Goal: Task Accomplishment & Management: Use online tool/utility

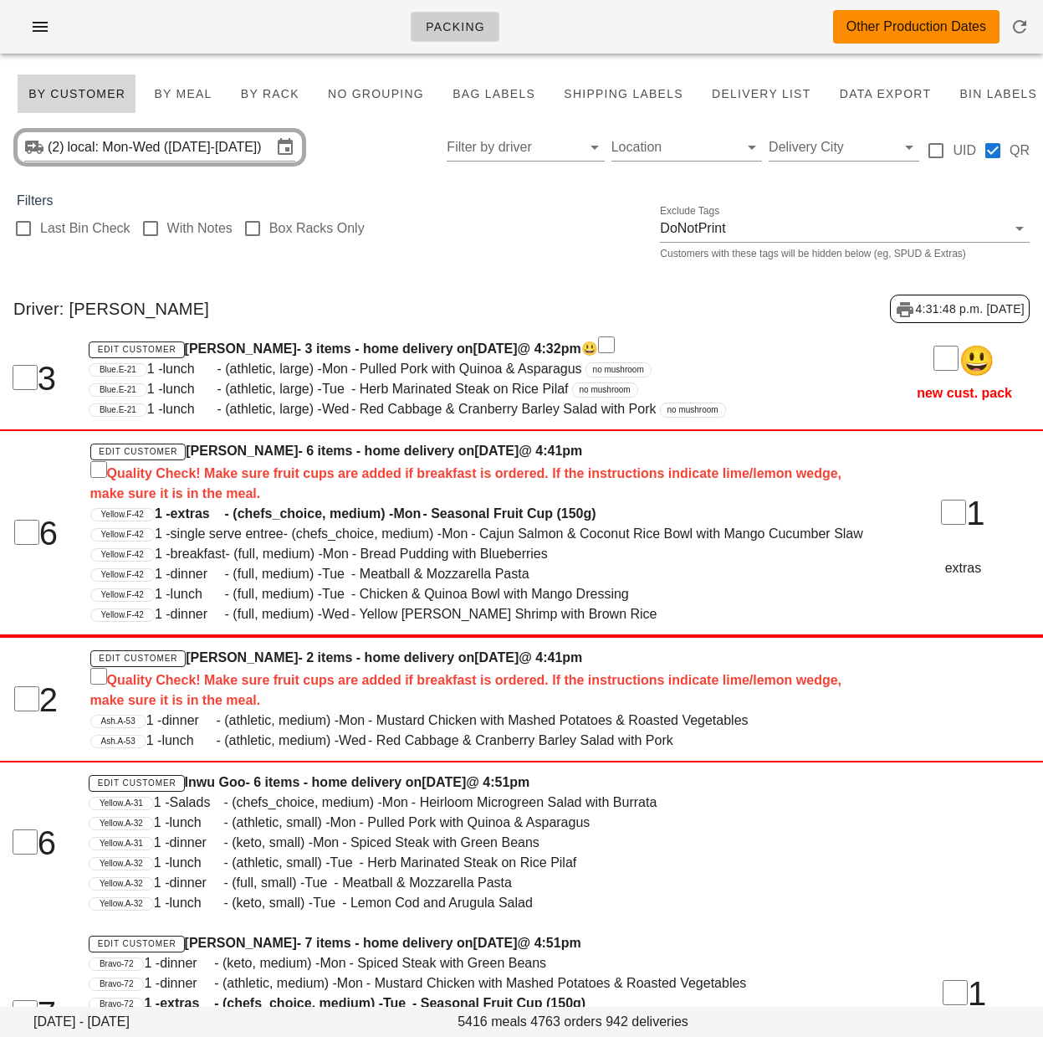
drag, startPoint x: 306, startPoint y: 306, endPoint x: 284, endPoint y: 280, distance: 33.9
click at [306, 306] on div "Driver: Aaron Shen 4:31:48 p.m. 2025-09-22" at bounding box center [521, 308] width 1043 height 55
drag, startPoint x: 156, startPoint y: 151, endPoint x: 337, endPoint y: 282, distance: 223.6
click at [156, 151] on input "local: Mon-Wed (Sep 22-Sep 24)" at bounding box center [170, 147] width 204 height 27
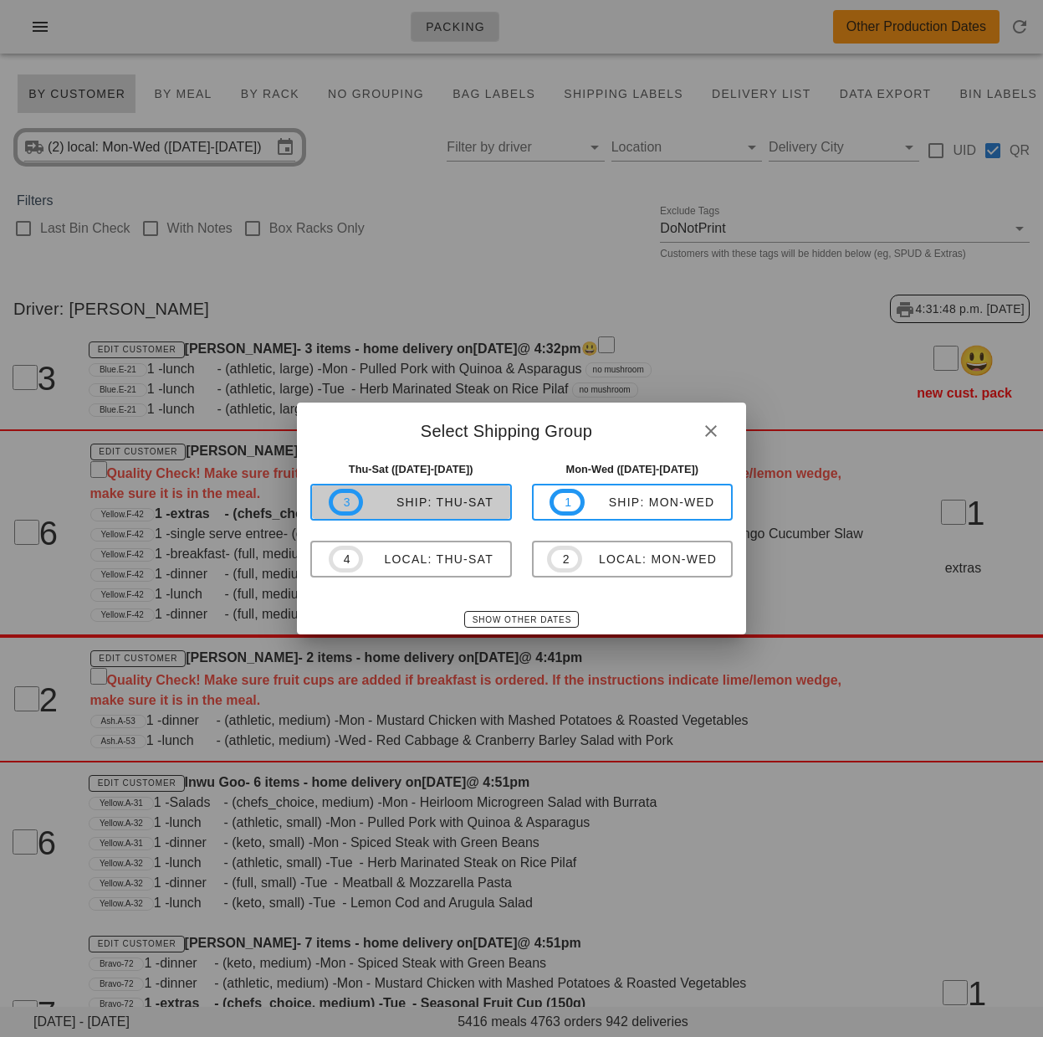
click at [479, 509] on div "ship: Thu-Sat" at bounding box center [428, 501] width 131 height 13
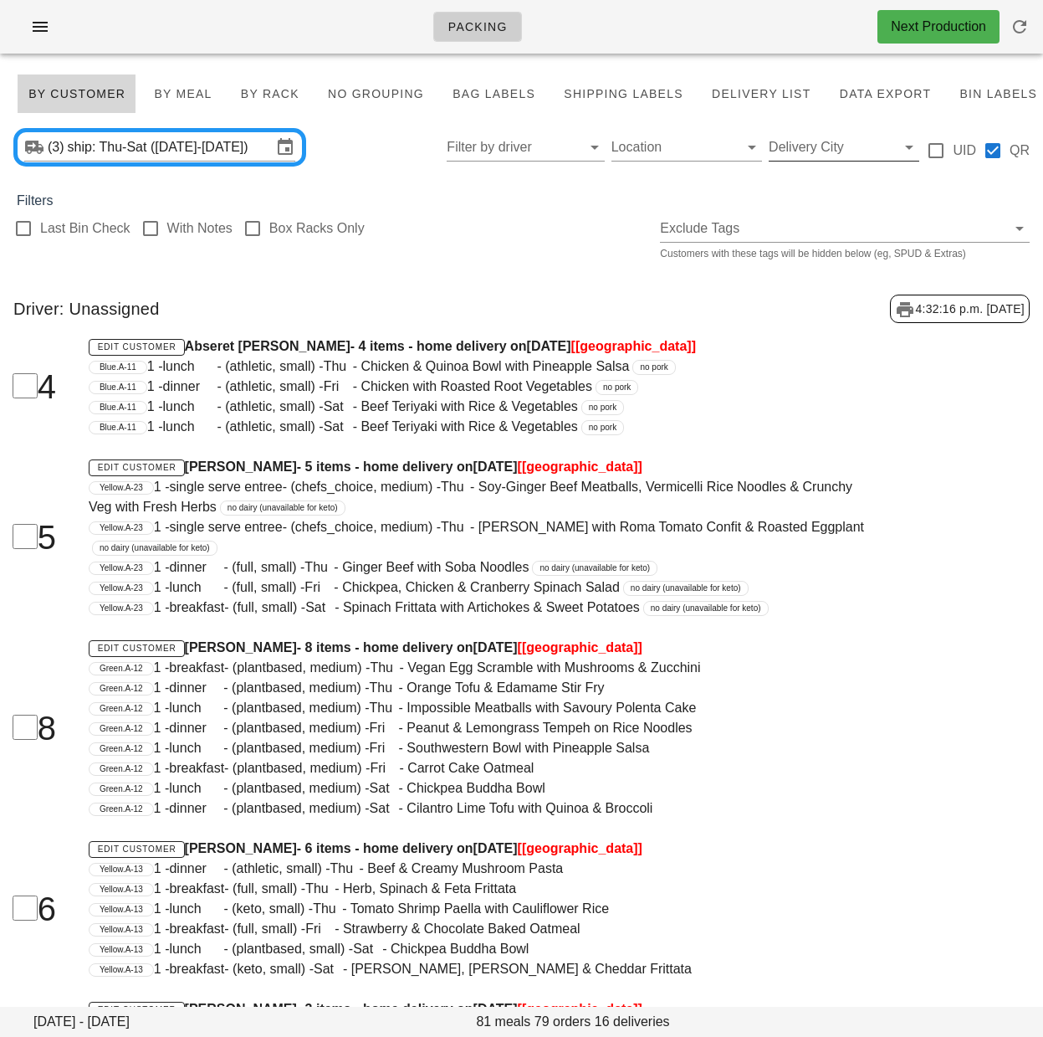
click at [800, 148] on input "Delivery City" at bounding box center [831, 147] width 124 height 27
click at [807, 161] on div "[GEOGRAPHIC_DATA]" at bounding box center [853, 160] width 140 height 16
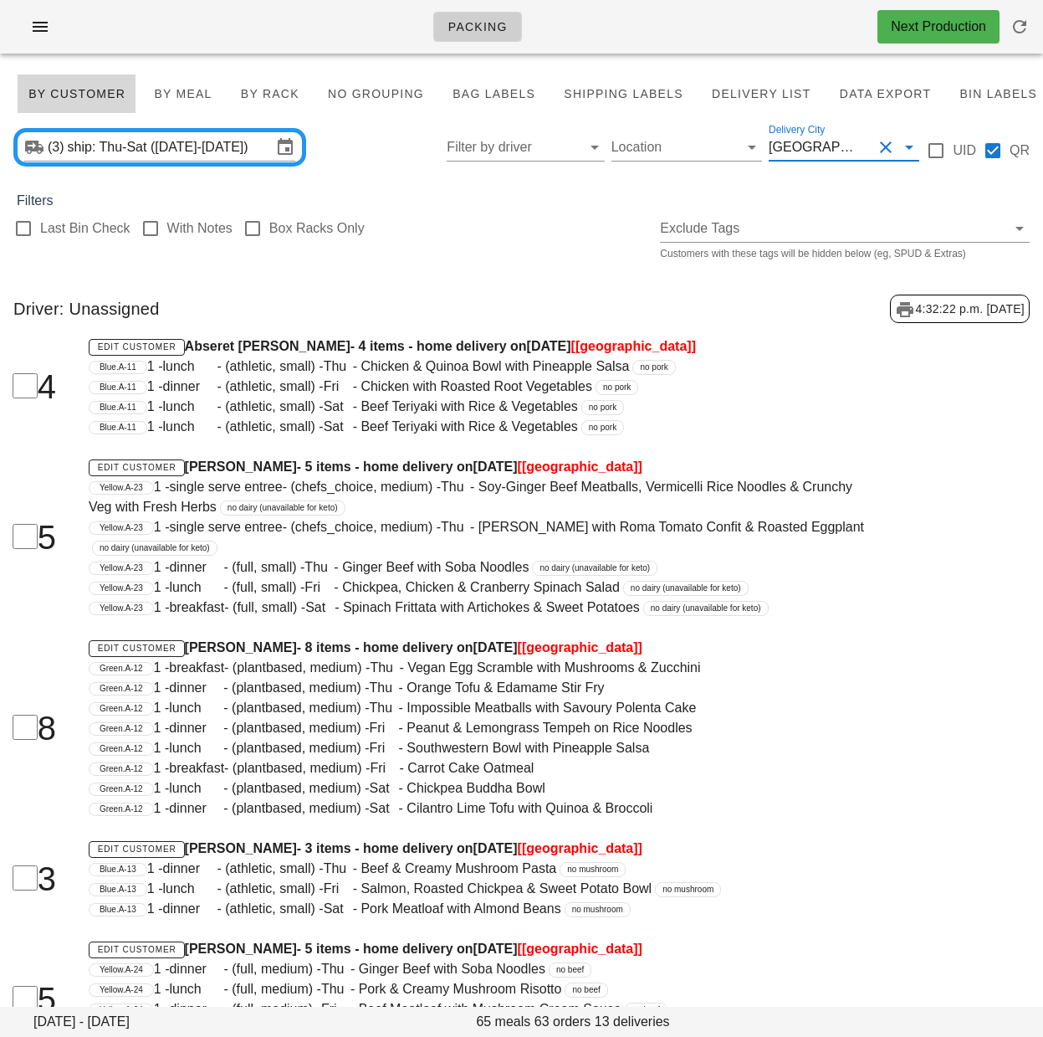
click at [353, 446] on div "Edit Customer Abseret Hailu - 4 items - home delivery on Wednesday Sep 24 [toro…" at bounding box center [477, 386] width 797 height 120
click at [866, 147] on input "Delivery City" at bounding box center [869, 147] width 7 height 27
click at [429, 240] on div "Last Bin Check With Notes Box Racks Only Exclude Tags Customers with these tags…" at bounding box center [521, 238] width 1043 height 54
click at [754, 433] on div "Blue.A-11 1 - lunch - (athletic, small) - Sat - Beef Teriyaki with Rice & Veget…" at bounding box center [477, 427] width 777 height 20
click at [571, 240] on div "Last Bin Check With Notes Box Racks Only Exclude Tags Customers with these tags…" at bounding box center [521, 238] width 1043 height 54
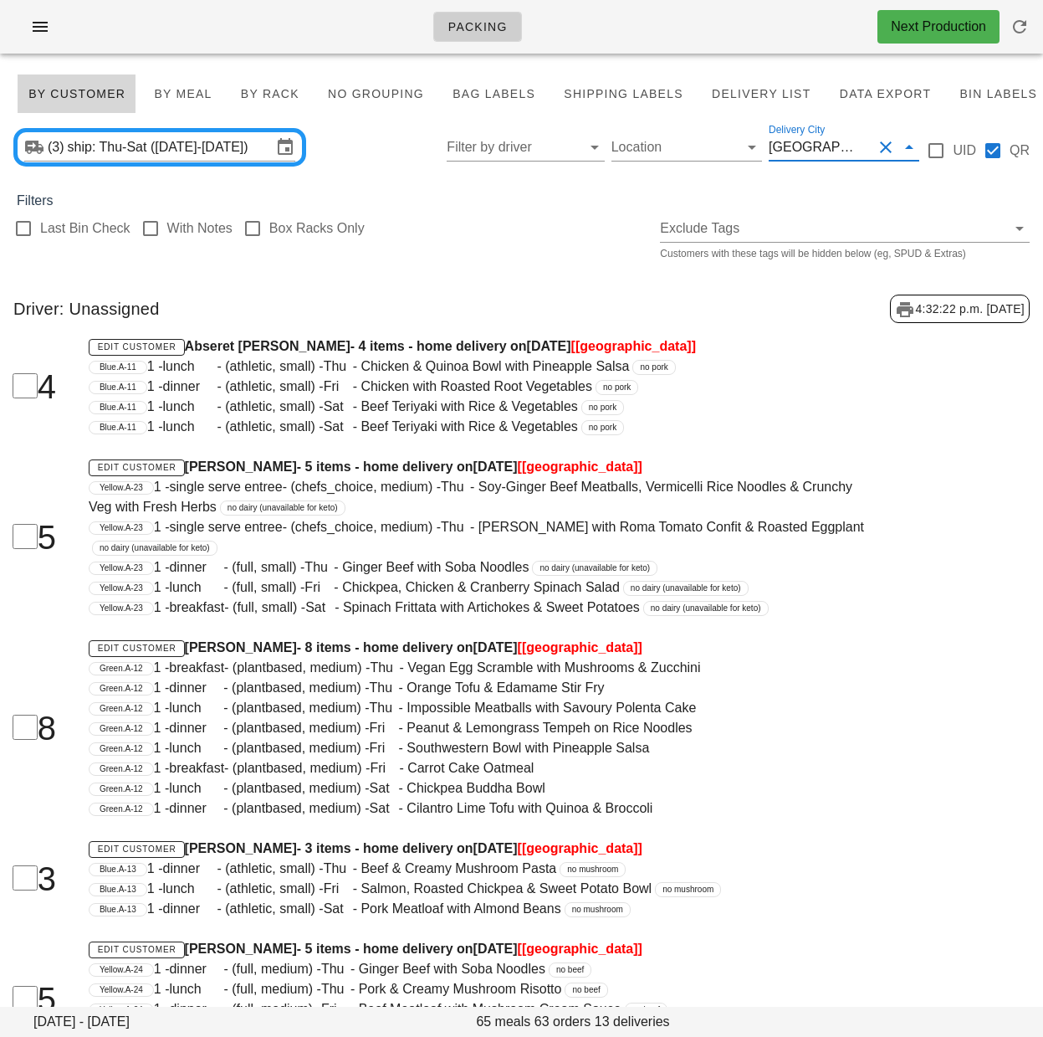
click at [564, 263] on div "Last Bin Check With Notes Box Racks Only Exclude Tags Customers with these tags…" at bounding box center [521, 238] width 1043 height 54
click at [571, 254] on div "Last Bin Check With Notes Box Racks Only Exclude Tags Customers with these tags…" at bounding box center [521, 238] width 1043 height 54
click at [866, 153] on input "Delivery City" at bounding box center [869, 147] width 7 height 27
click at [802, 212] on div "[GEOGRAPHIC_DATA]" at bounding box center [853, 200] width 140 height 36
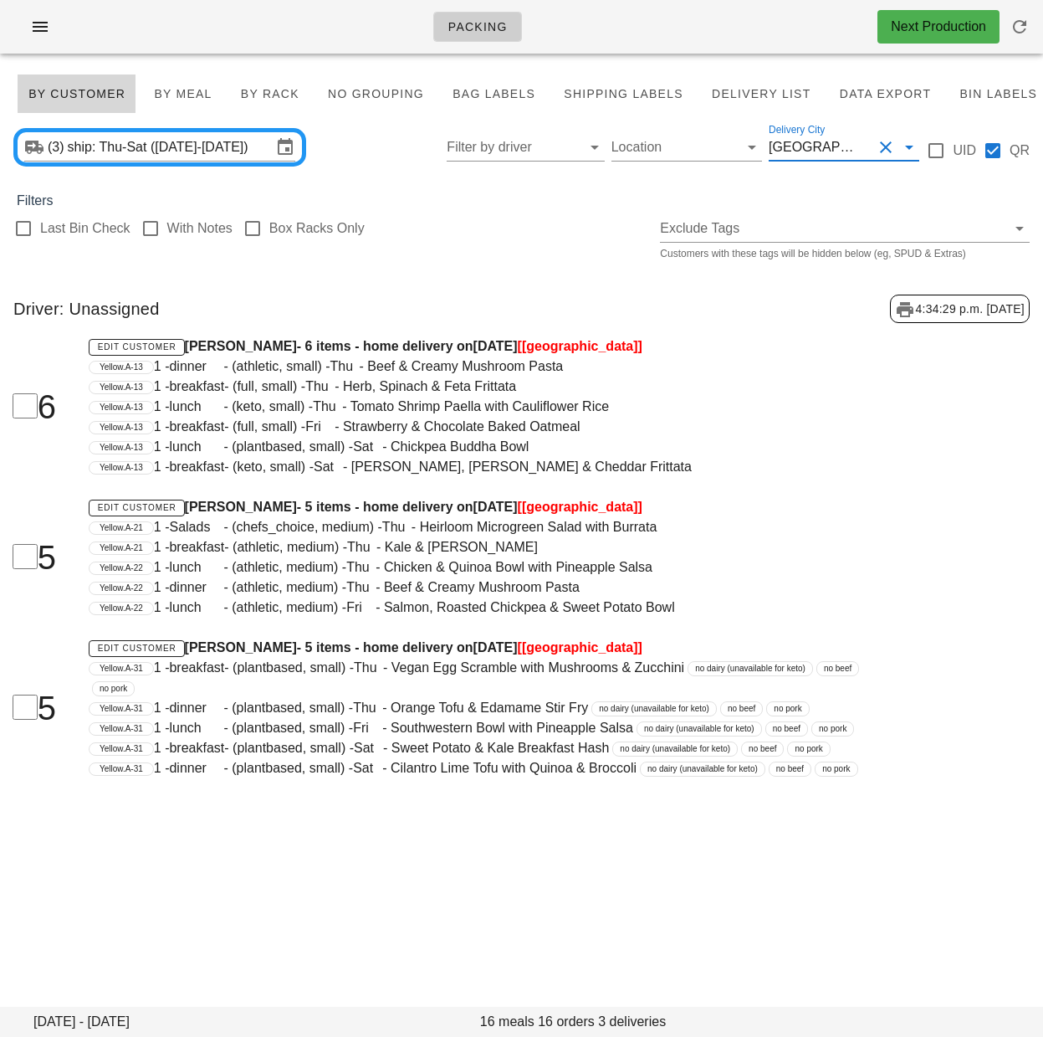
click at [546, 292] on div "Driver: Unassigned 4:34:29 p.m. 2025-09-22" at bounding box center [521, 308] width 1043 height 55
click at [525, 266] on div "Thursday September 25 - Saturday September 27 16 meals 16 orders 3 deliveries B…" at bounding box center [521, 427] width 1043 height 721
click at [493, 100] on span "Bag Labels" at bounding box center [494, 93] width 84 height 13
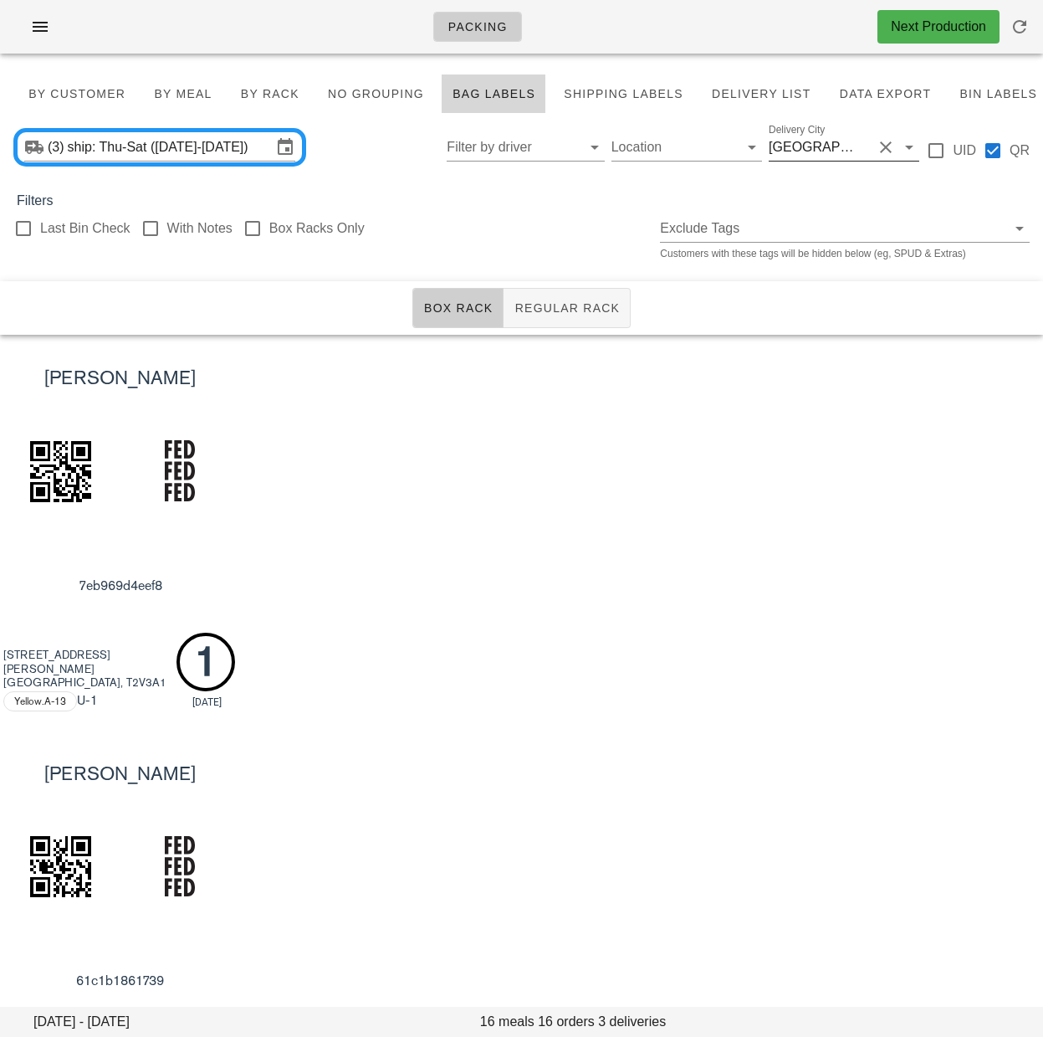
click at [891, 150] on button "Clear Delivery City" at bounding box center [886, 147] width 20 height 20
click at [833, 148] on input "Delivery City" at bounding box center [831, 147] width 124 height 27
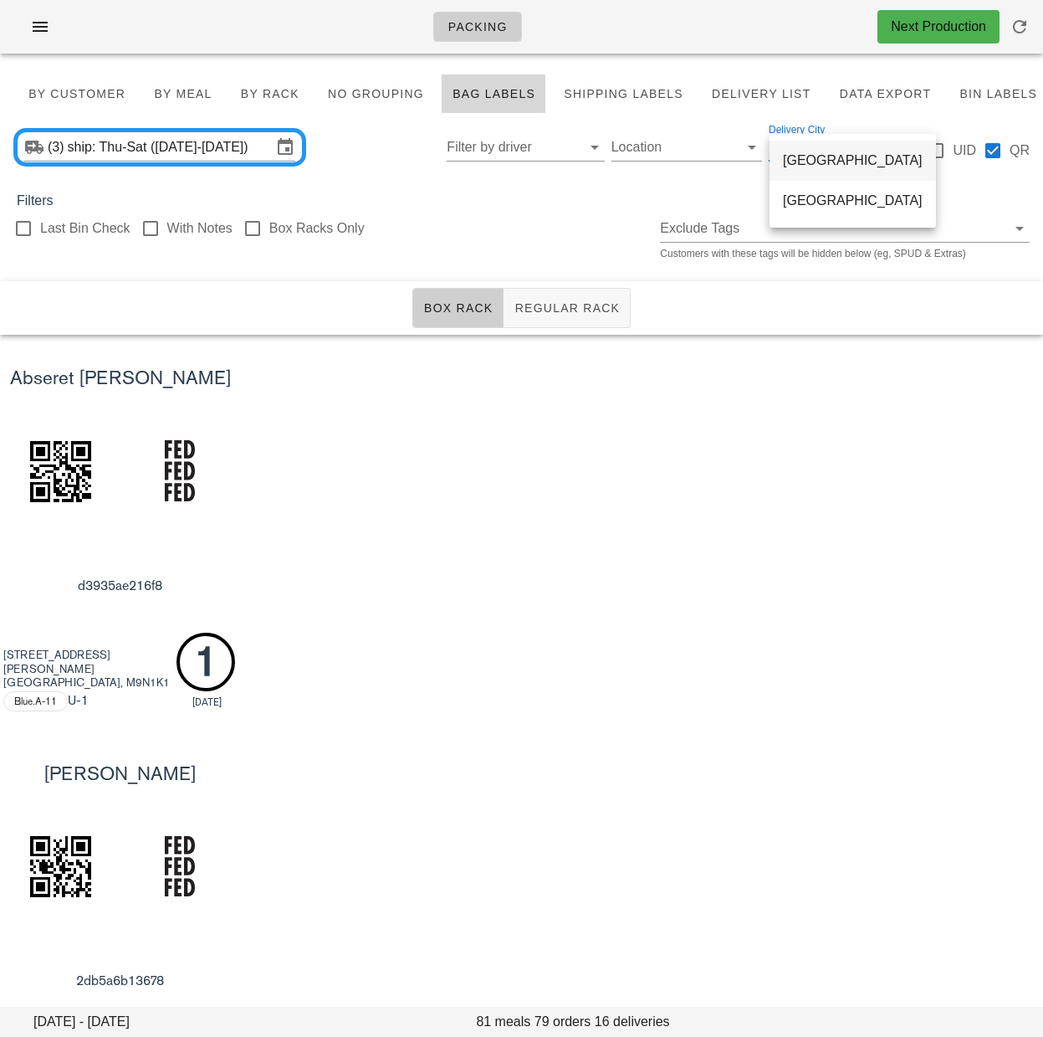
click at [835, 163] on div "[GEOGRAPHIC_DATA]" at bounding box center [853, 160] width 140 height 16
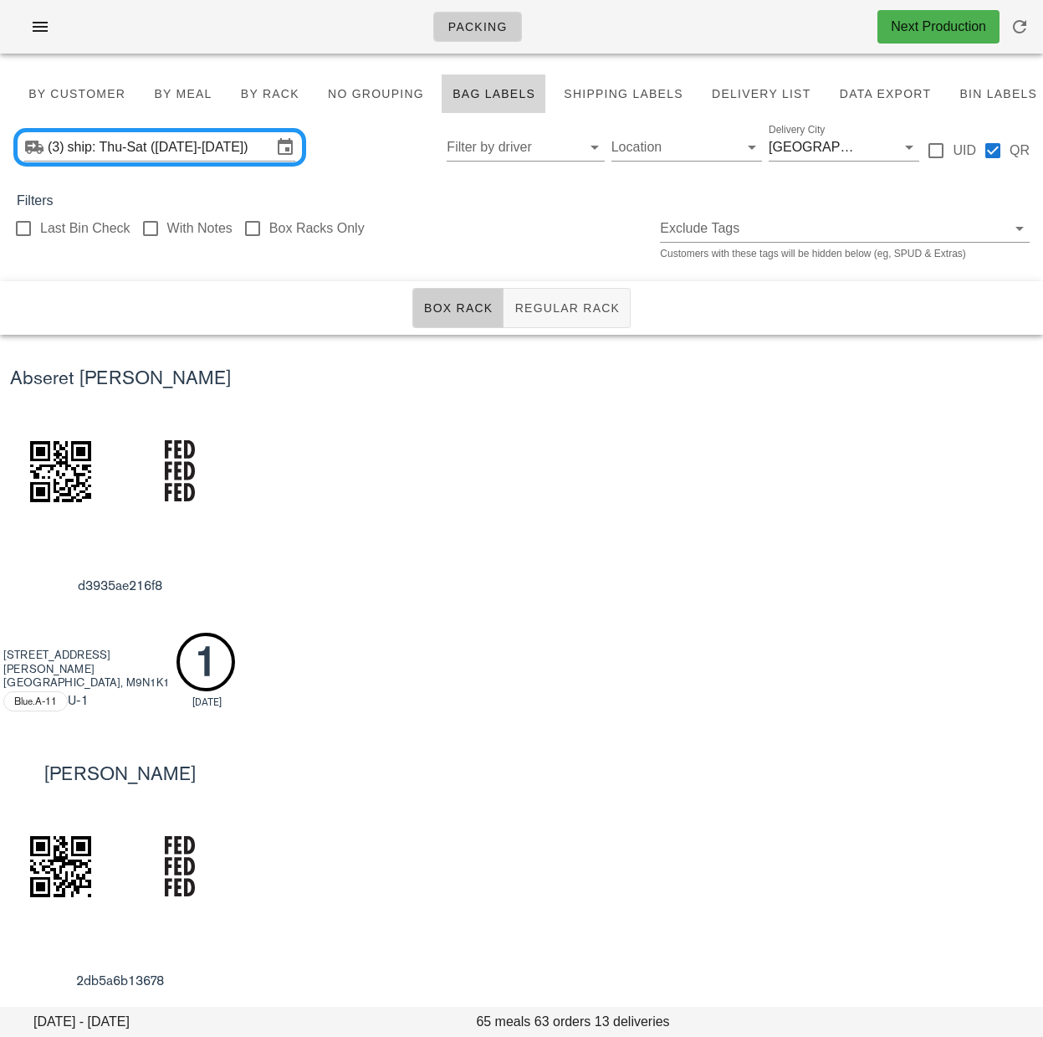
drag, startPoint x: 500, startPoint y: 435, endPoint x: 479, endPoint y: 415, distance: 29.0
click at [500, 435] on div "Abseret [PERSON_NAME] d3935ae216f8 [STREET_ADDRESS][PERSON_NAME] Blue.A-11 U -1…" at bounding box center [521, 532] width 1043 height 395
click at [582, 320] on button "Regular Rack" at bounding box center [567, 308] width 127 height 40
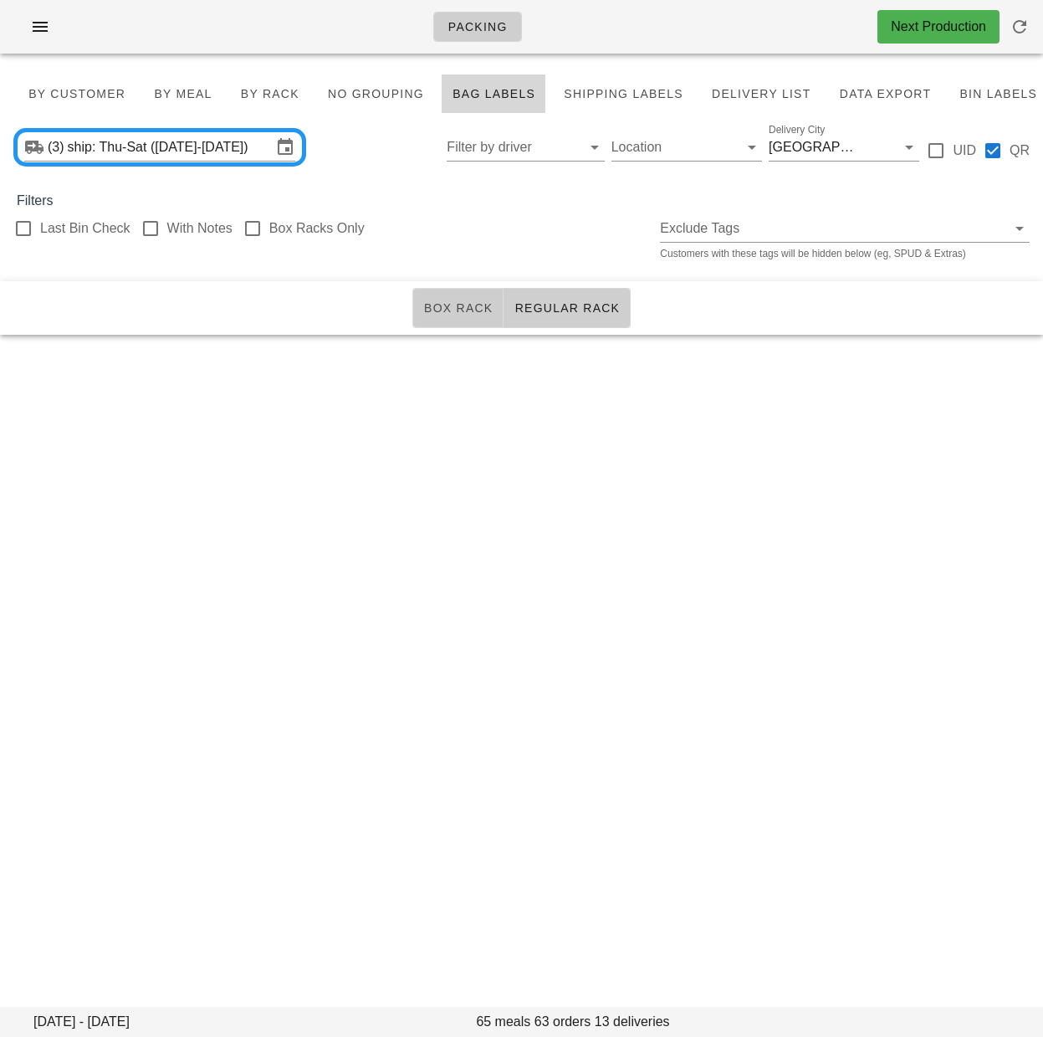
click at [439, 315] on span "Box Rack" at bounding box center [458, 307] width 70 height 13
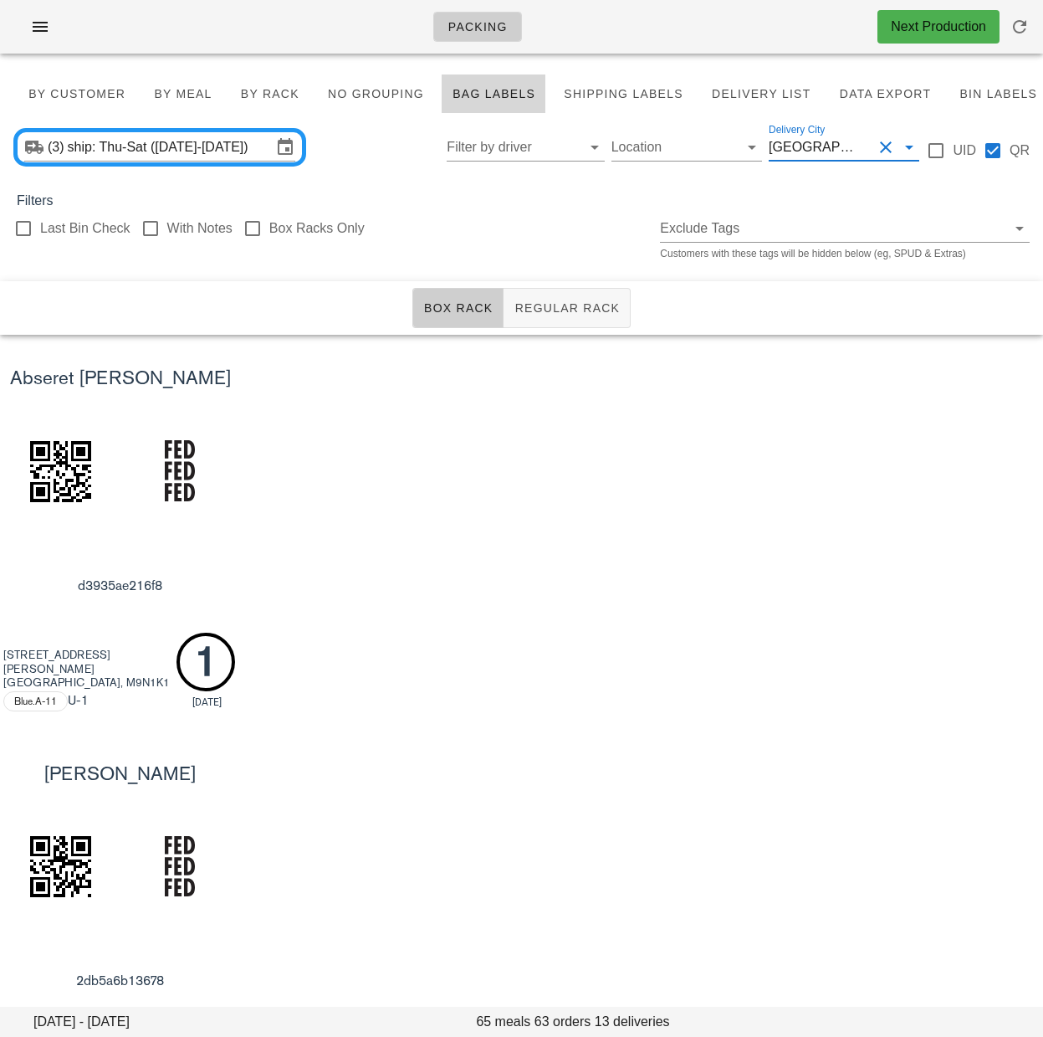
click at [866, 156] on input "Delivery City" at bounding box center [869, 147] width 7 height 27
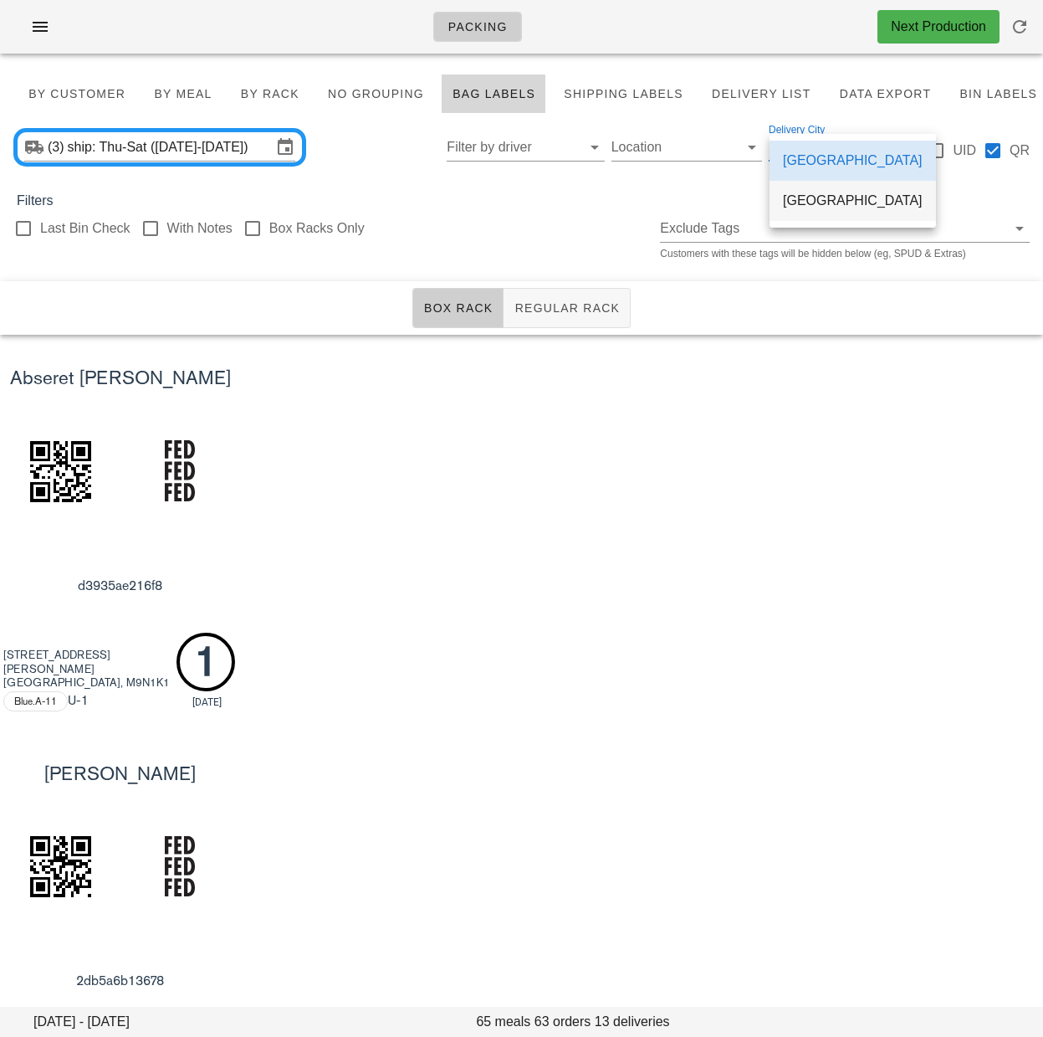
click at [827, 202] on div "[GEOGRAPHIC_DATA]" at bounding box center [853, 200] width 140 height 16
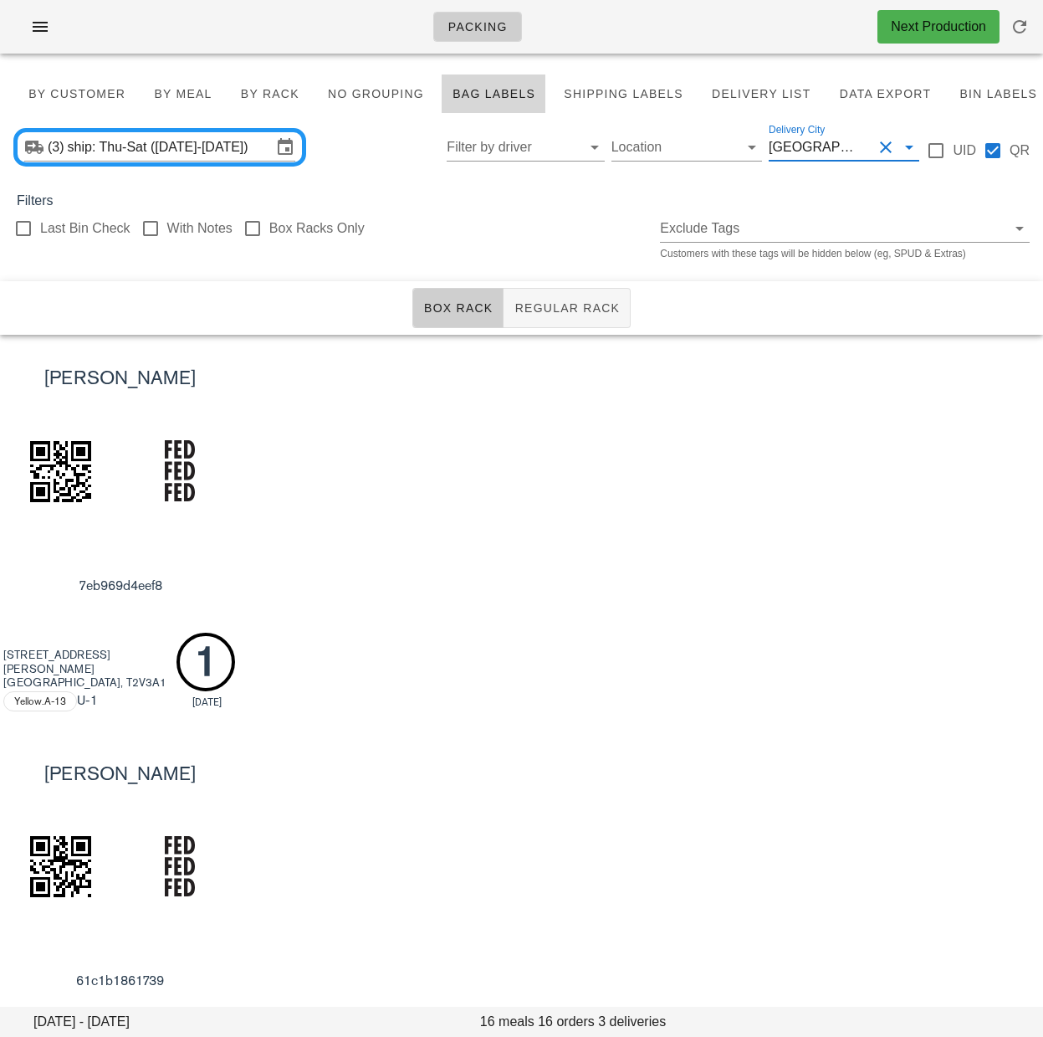
click at [866, 150] on input "Delivery City" at bounding box center [869, 147] width 7 height 27
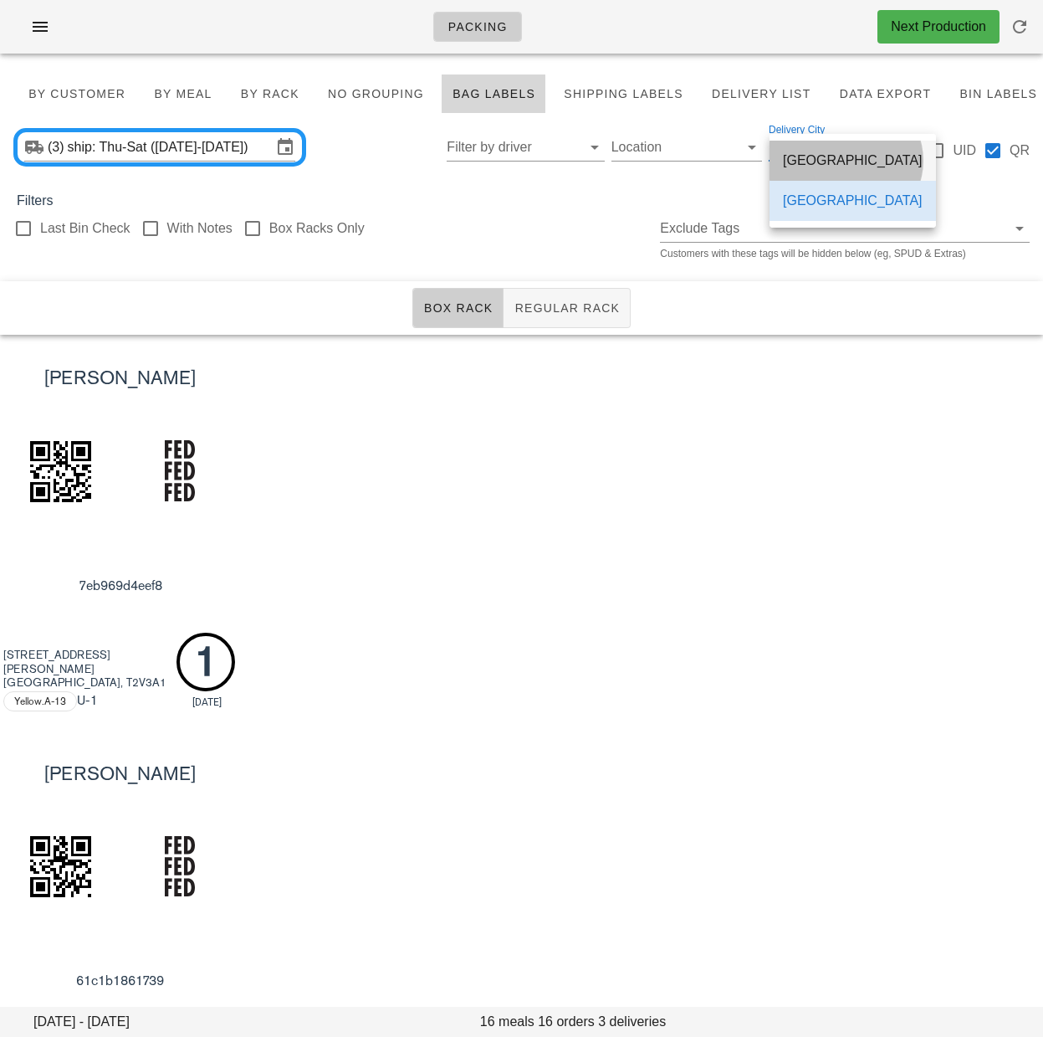
click at [828, 161] on div "[GEOGRAPHIC_DATA]" at bounding box center [853, 160] width 140 height 16
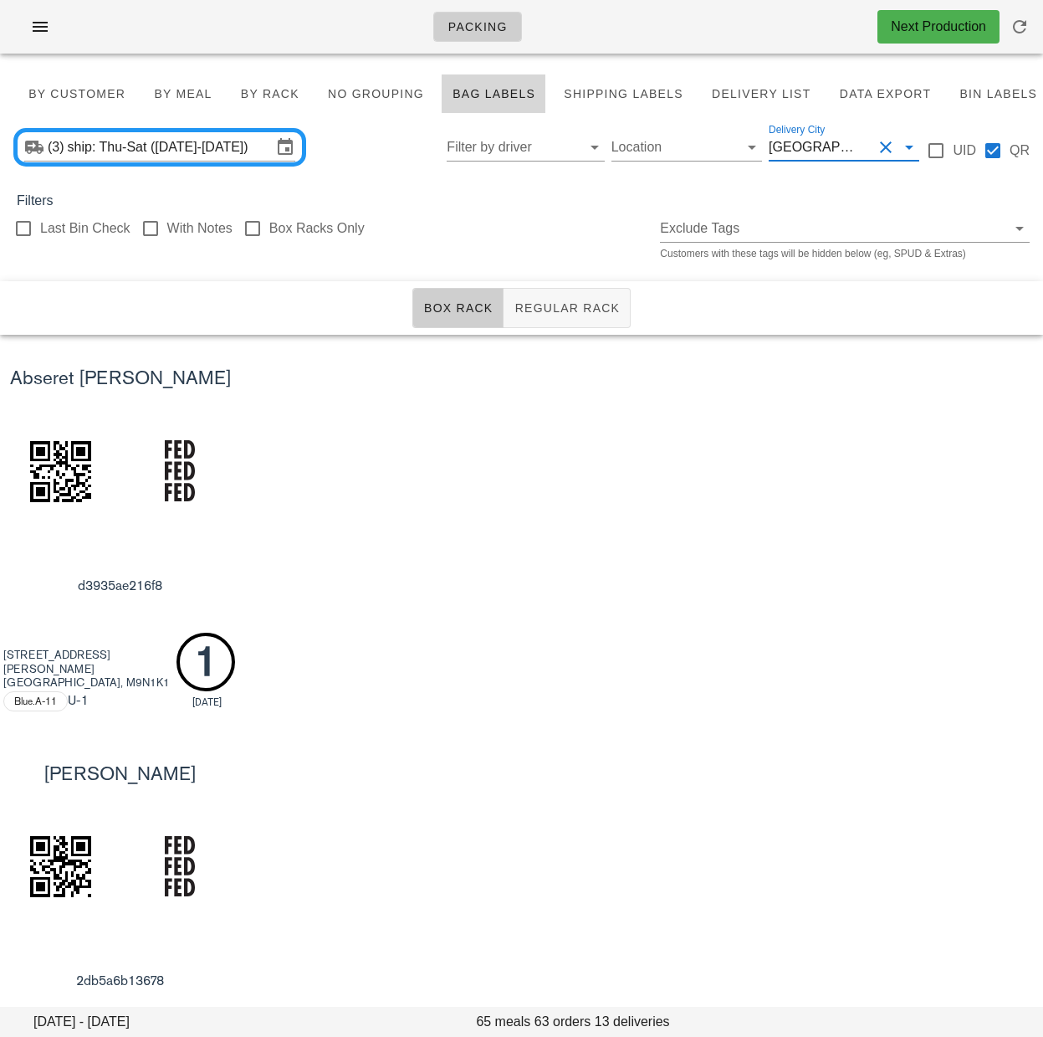
drag, startPoint x: 725, startPoint y: 473, endPoint x: 700, endPoint y: 456, distance: 29.5
click at [724, 472] on div "Abseret [PERSON_NAME] d3935ae216f8 [STREET_ADDRESS][PERSON_NAME] Blue.A-11 U -1…" at bounding box center [521, 532] width 1043 height 395
click at [579, 393] on div "Abseret [PERSON_NAME] d3935ae216f8 [STREET_ADDRESS][PERSON_NAME] Blue.A-11 U -1…" at bounding box center [521, 532] width 1043 height 395
click at [565, 312] on span "Regular Rack" at bounding box center [567, 307] width 106 height 13
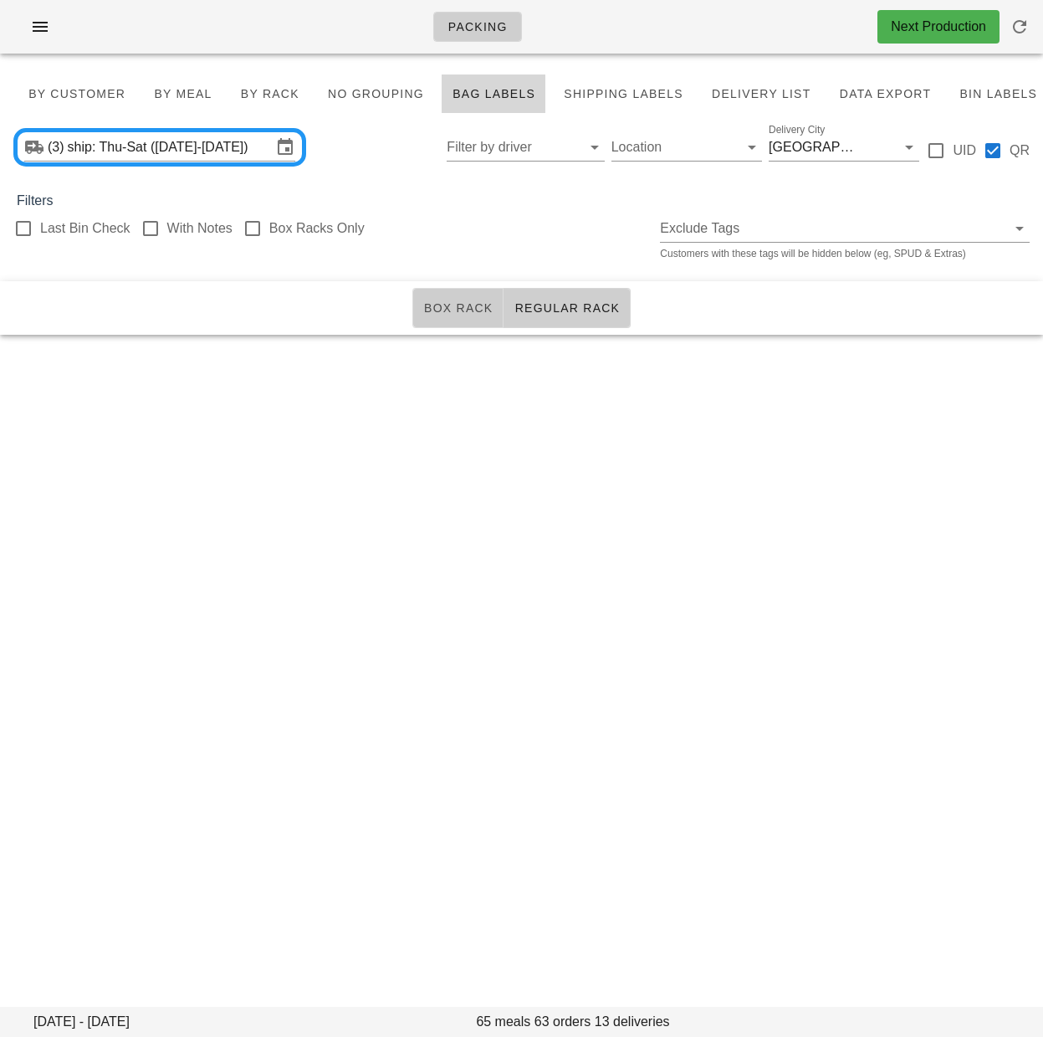
click at [455, 300] on button "Box Rack" at bounding box center [458, 308] width 92 height 40
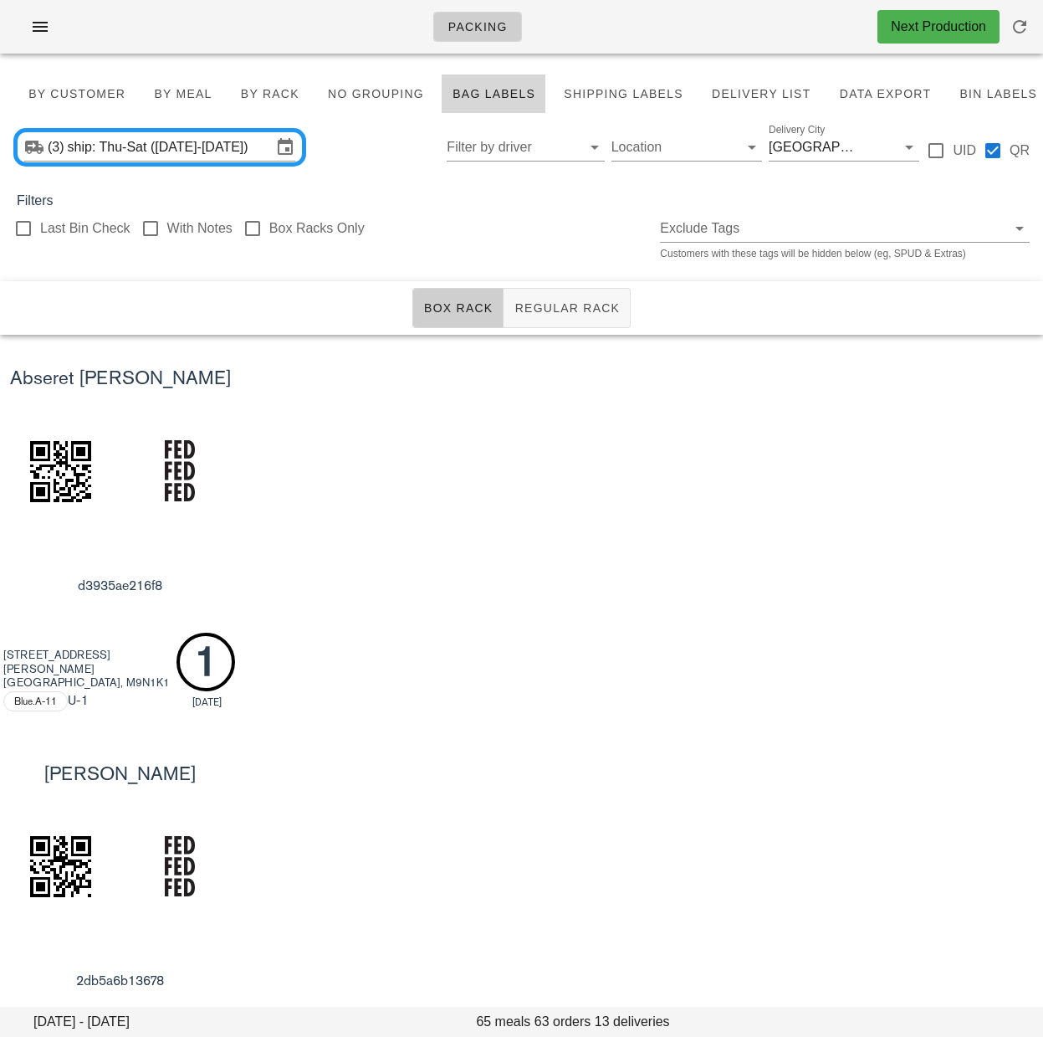
click at [630, 394] on div "Abseret [PERSON_NAME] d3935ae216f8 [STREET_ADDRESS][PERSON_NAME] Blue.A-11 U -1…" at bounding box center [521, 532] width 1043 height 395
drag, startPoint x: 734, startPoint y: 475, endPoint x: 722, endPoint y: 474, distance: 11.7
click at [734, 474] on div "Abseret [PERSON_NAME] d3935ae216f8 [STREET_ADDRESS][PERSON_NAME] Blue.A-11 U -1…" at bounding box center [521, 532] width 1043 height 395
click at [792, 149] on div "[GEOGRAPHIC_DATA]" at bounding box center [816, 147] width 94 height 15
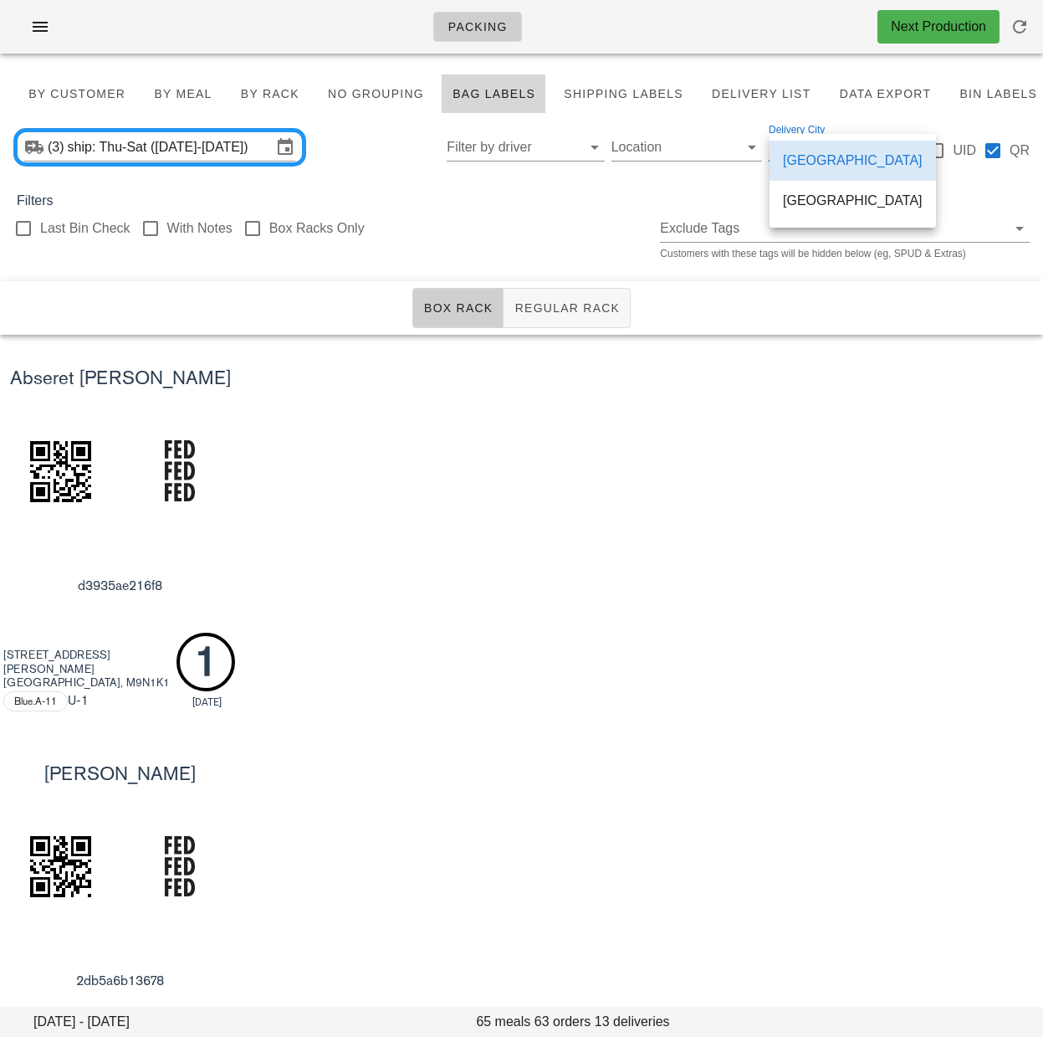
click at [826, 205] on div "[GEOGRAPHIC_DATA]" at bounding box center [853, 200] width 140 height 16
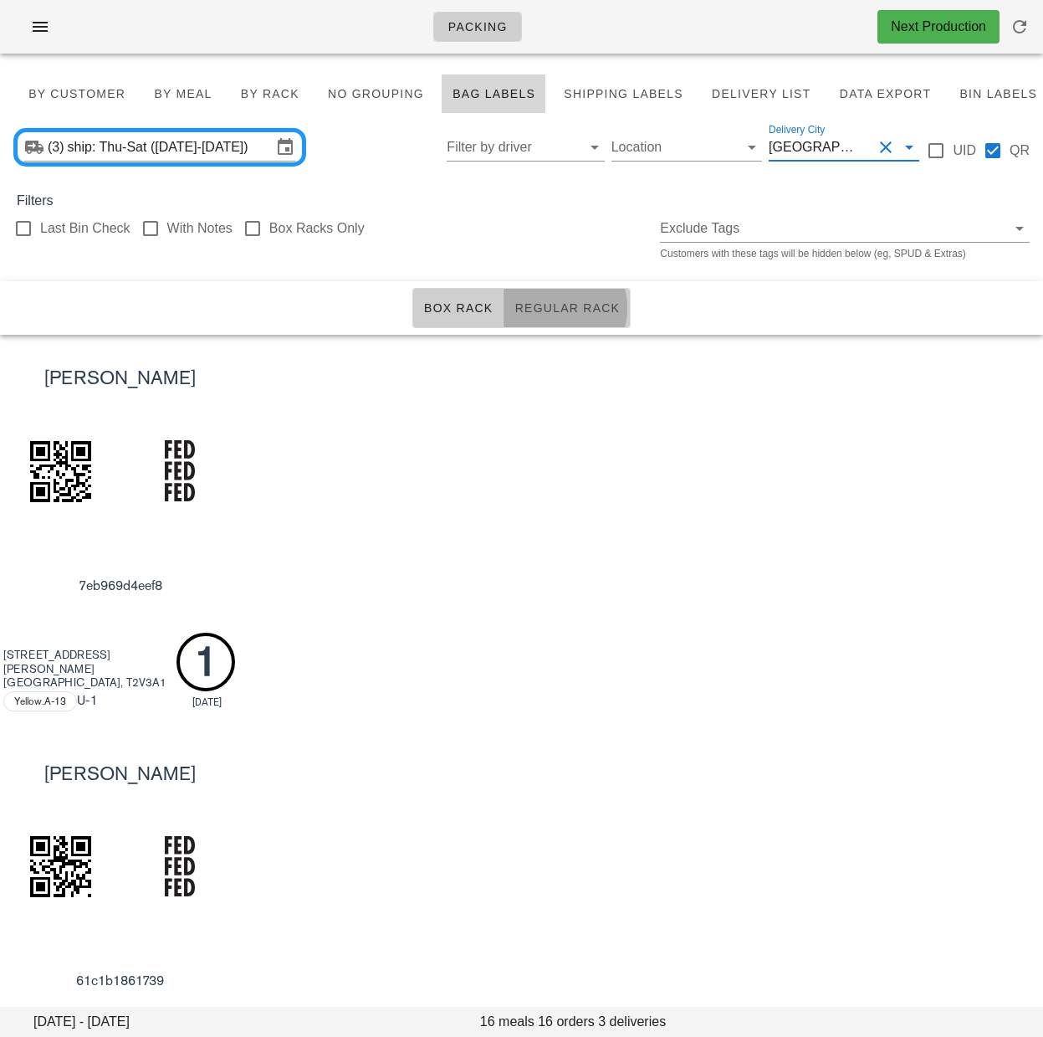
click at [608, 308] on span "Regular Rack" at bounding box center [567, 307] width 106 height 13
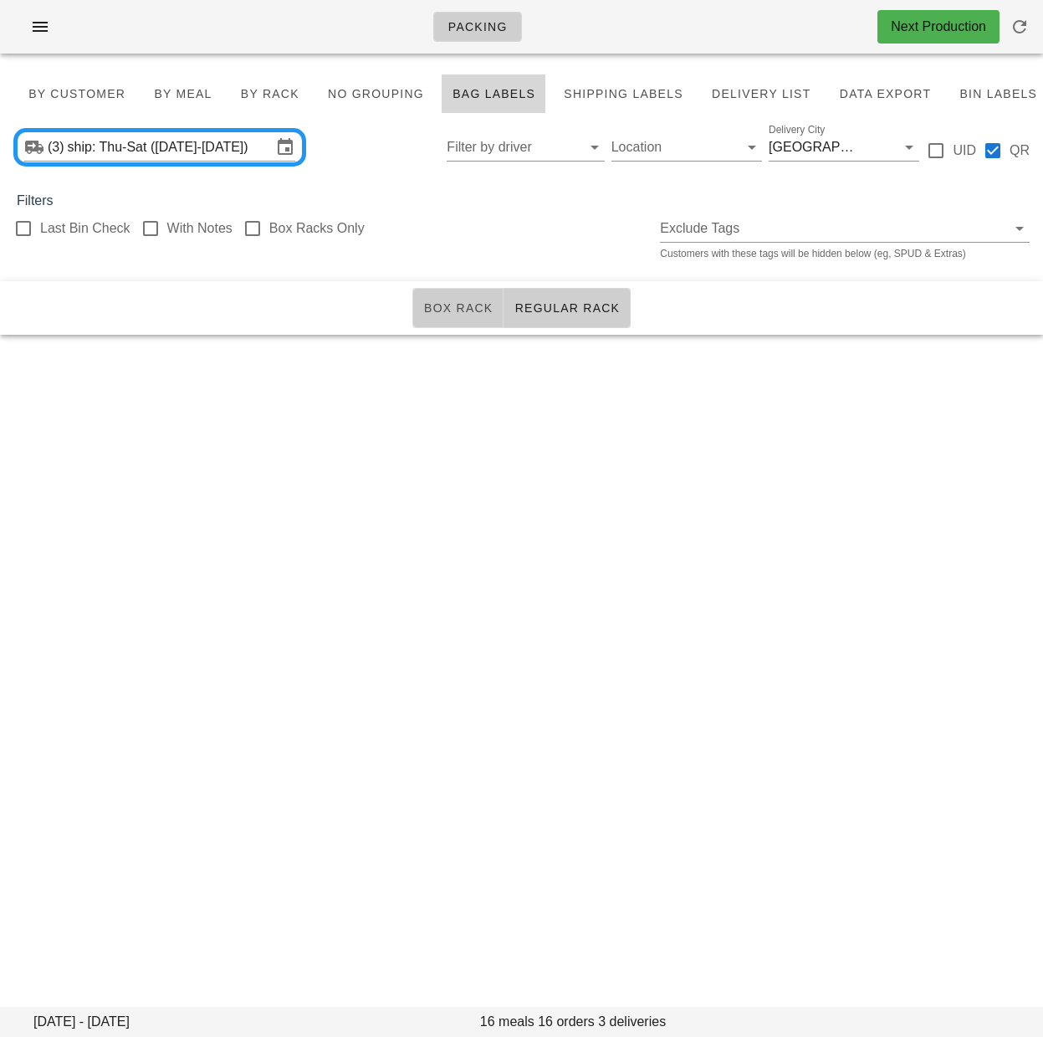
click at [486, 309] on span "Box Rack" at bounding box center [458, 307] width 70 height 13
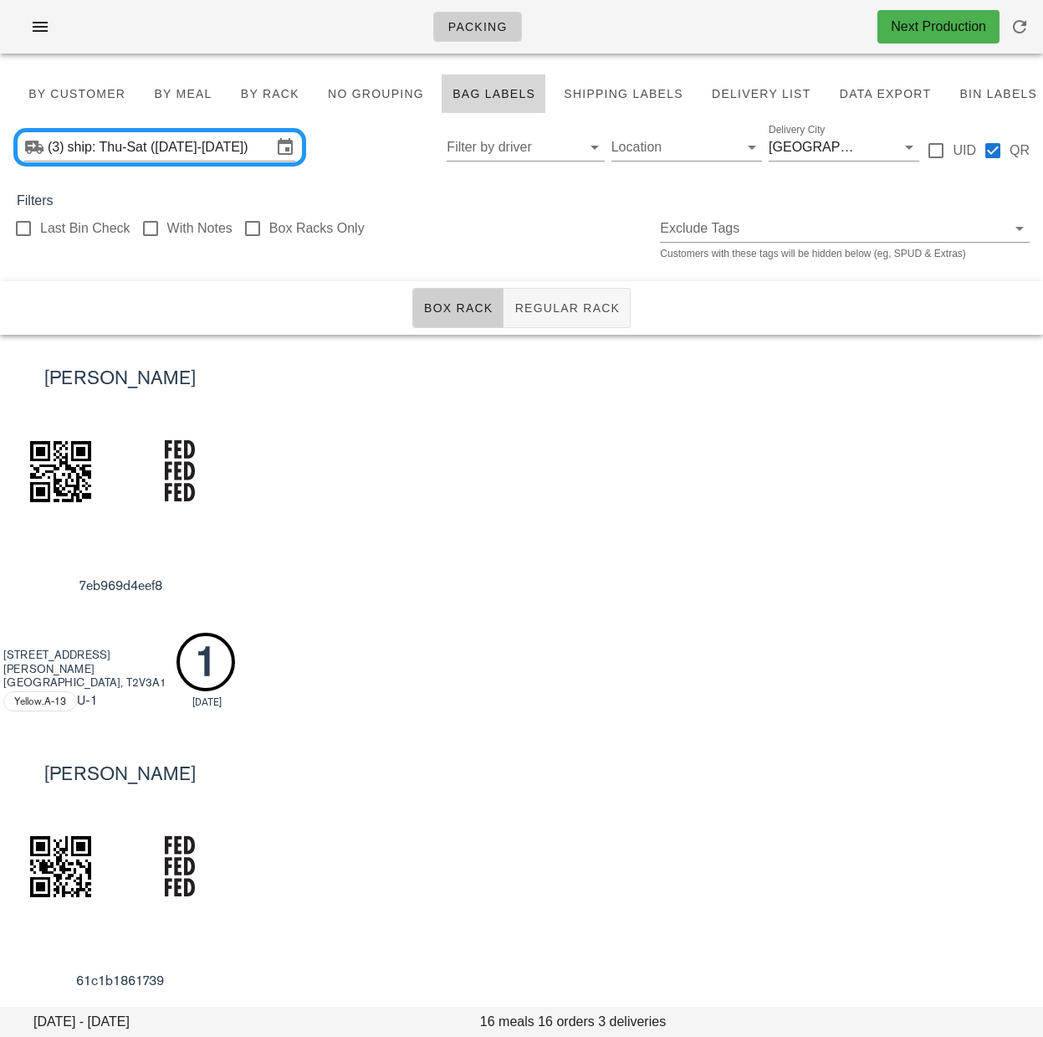
scroll to position [511, 0]
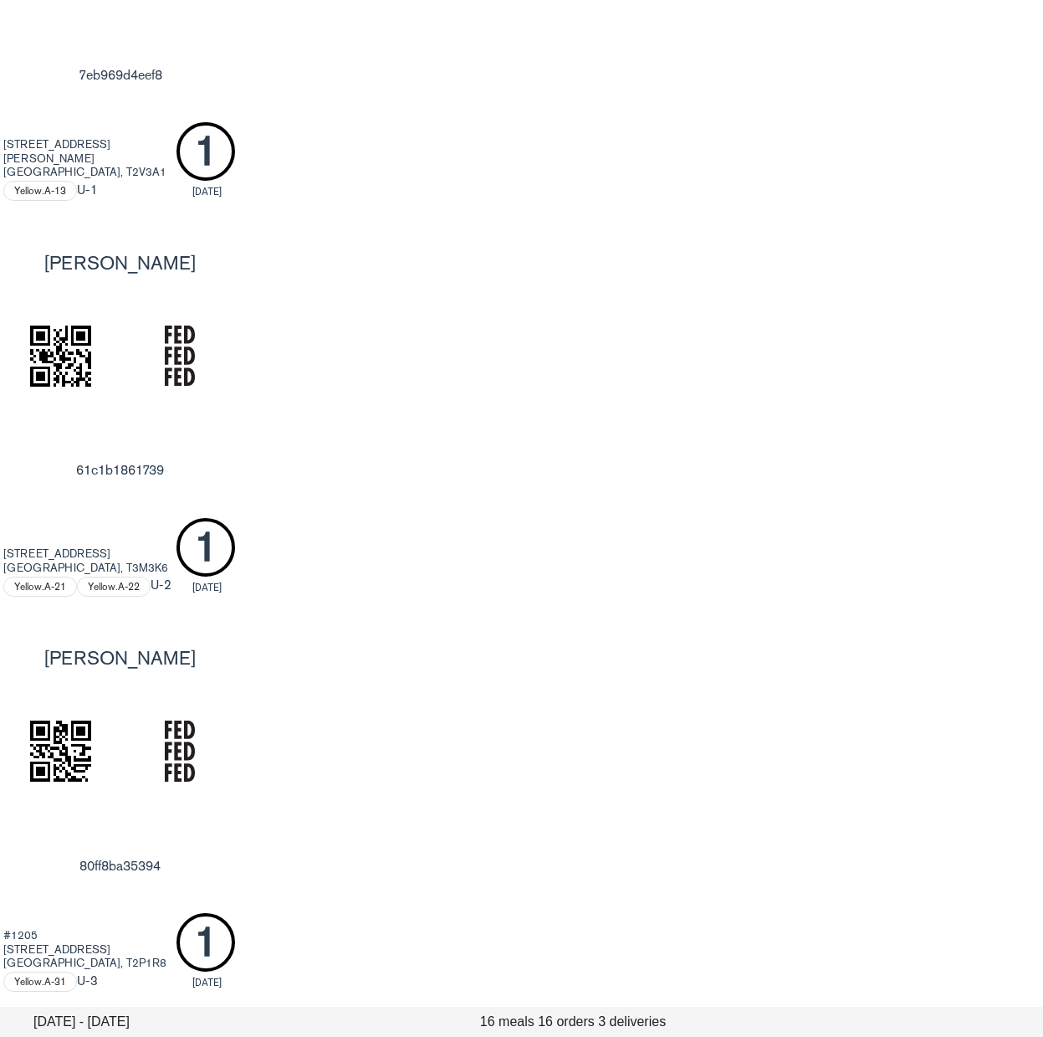
click at [691, 393] on div "[PERSON_NAME] 61c1b1861739 [STREET_ADDRESS] Yellow.A-21 Yellow.A-22 U -2 1 [DAT…" at bounding box center [521, 416] width 1043 height 395
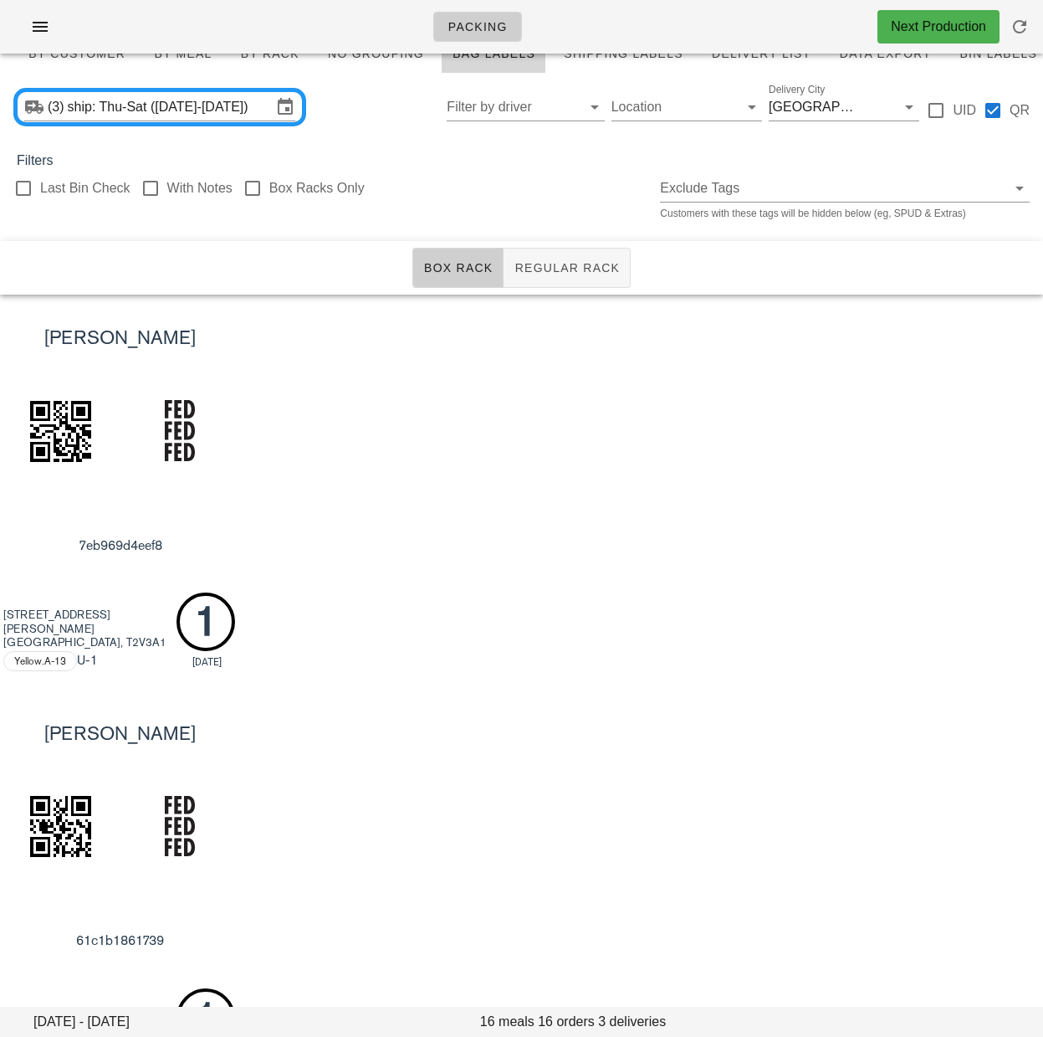
scroll to position [0, 0]
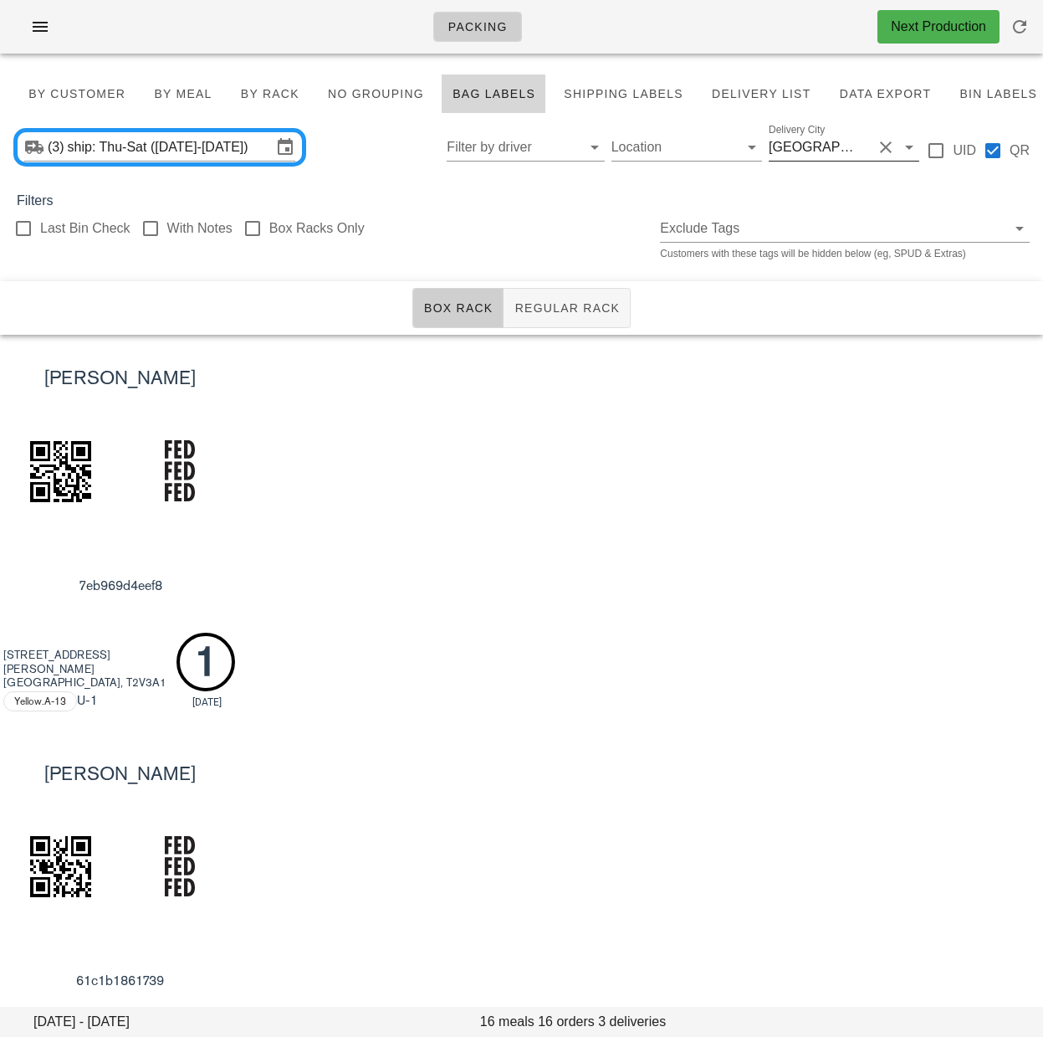
click at [886, 145] on button "Clear Delivery City" at bounding box center [886, 147] width 20 height 20
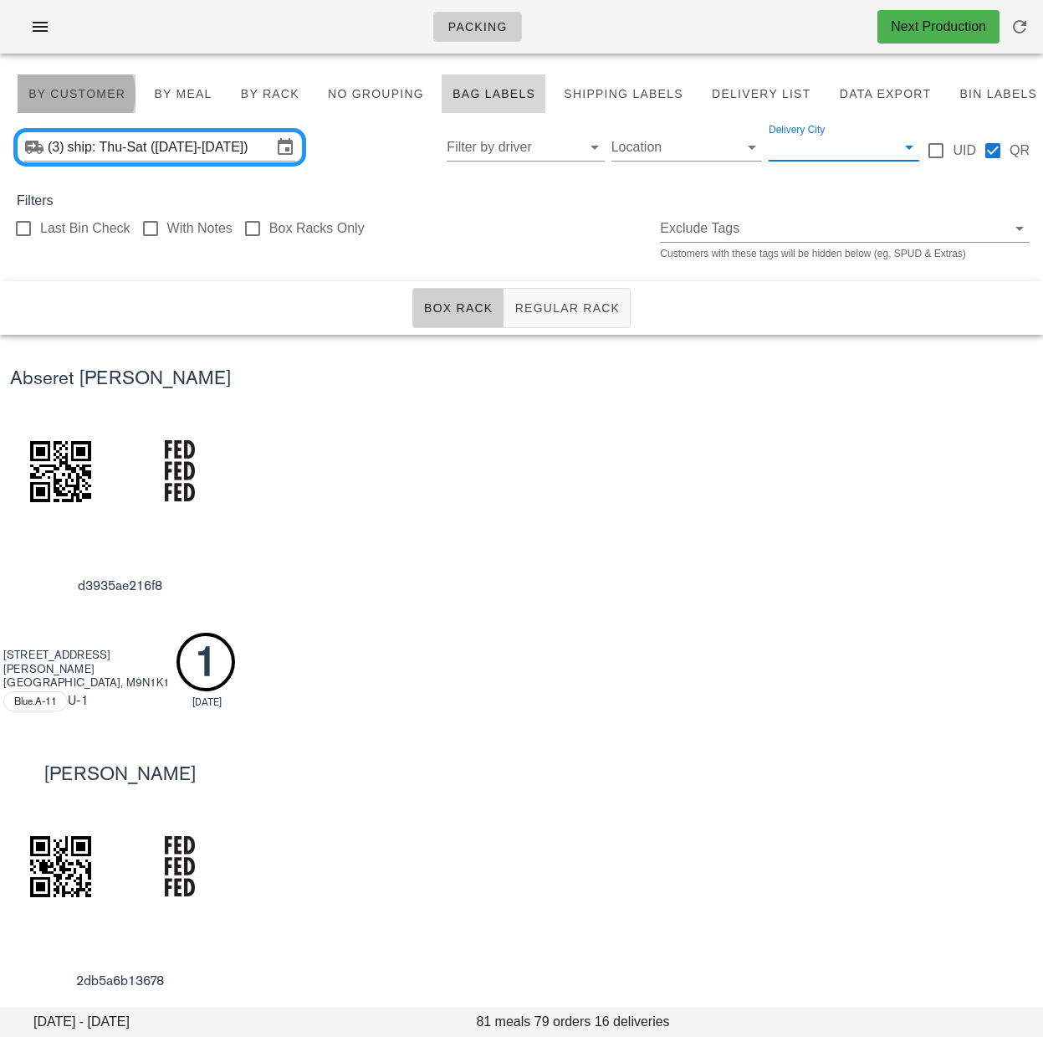
click at [68, 94] on span "By Customer" at bounding box center [77, 93] width 98 height 13
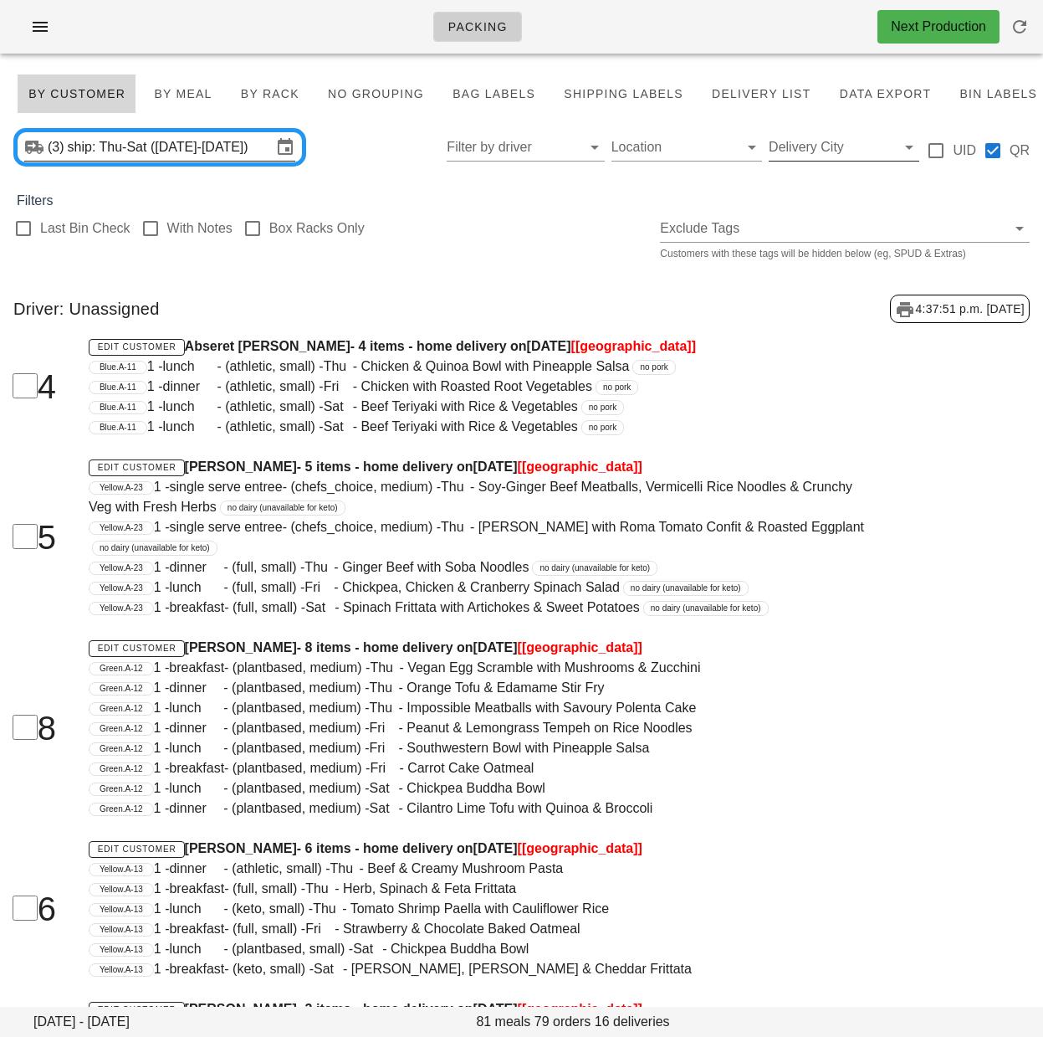
click at [228, 149] on input "ship: Thu-Sat ([DATE]-[DATE])" at bounding box center [170, 147] width 204 height 27
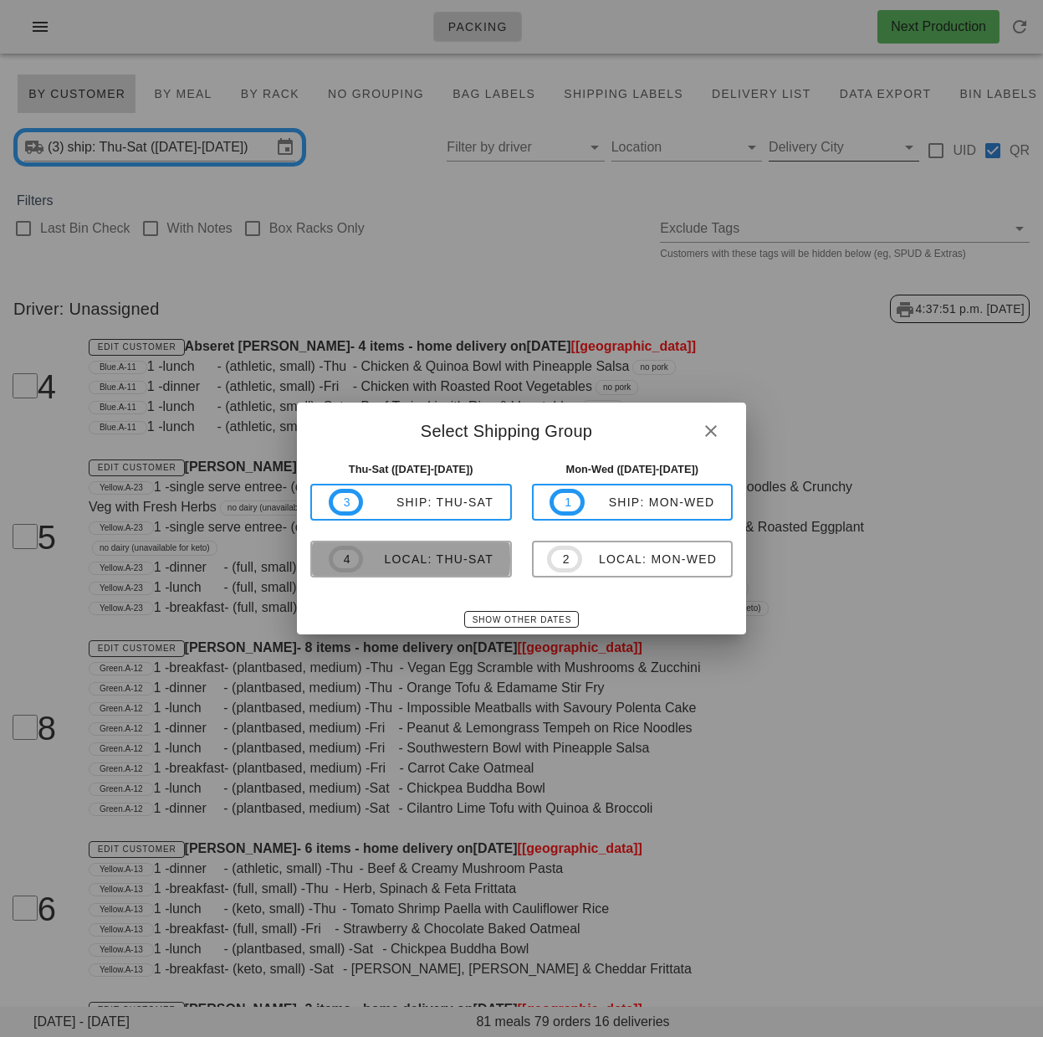
click at [464, 561] on div "local: Thu-Sat" at bounding box center [428, 558] width 131 height 13
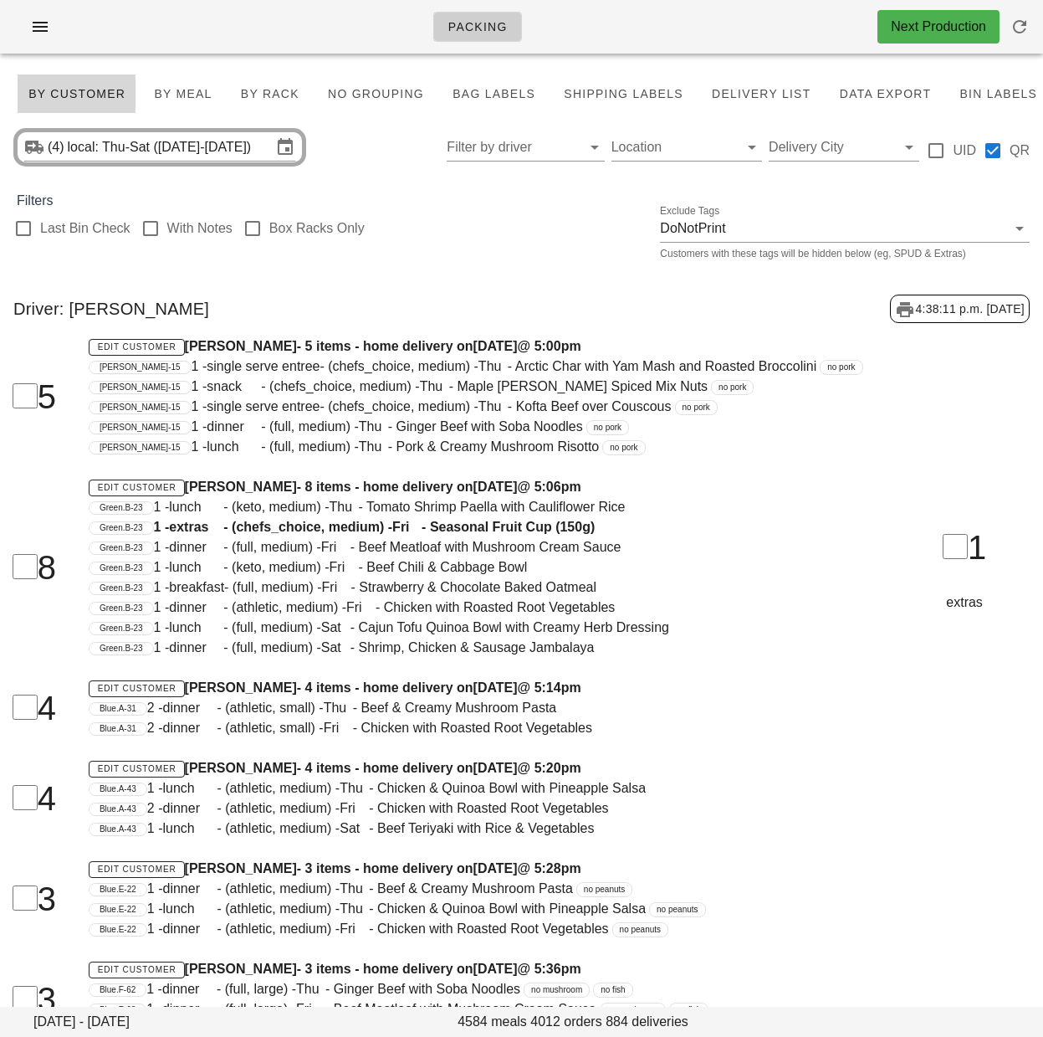
click at [498, 291] on div "Driver: [PERSON_NAME] 4:38:11 p.m. [DATE]" at bounding box center [521, 308] width 1043 height 55
click at [491, 148] on input "Filter by driver" at bounding box center [512, 147] width 131 height 27
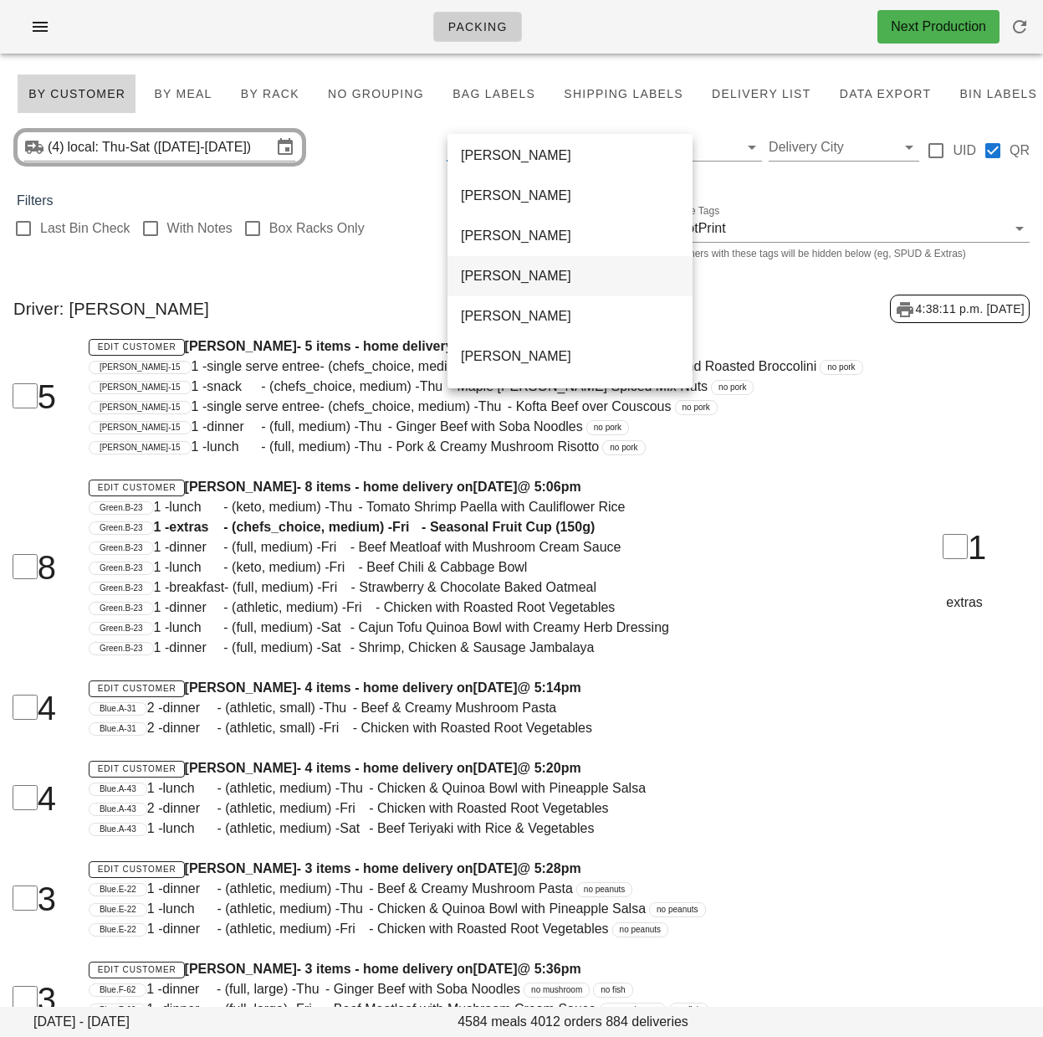
scroll to position [924, 0]
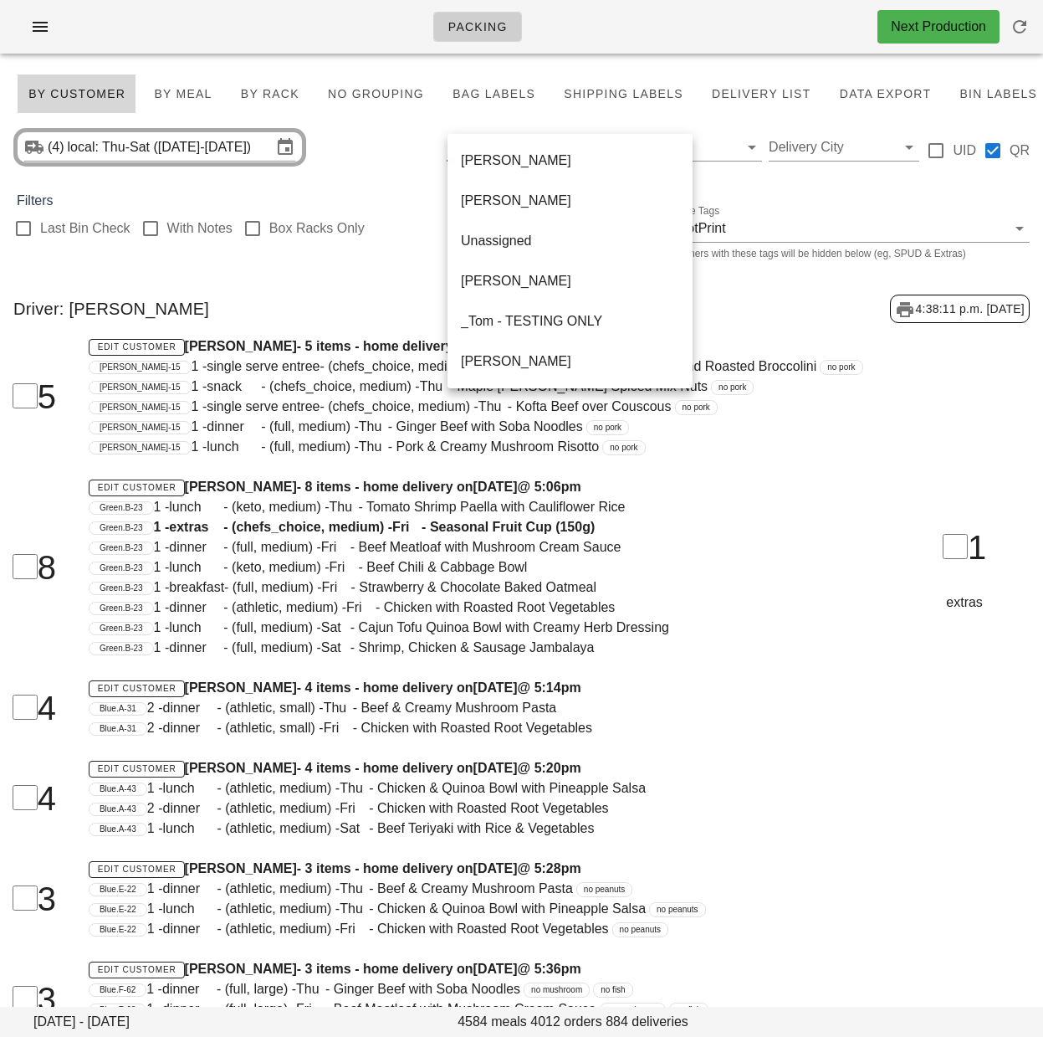
click at [362, 317] on div "Driver: [PERSON_NAME] 4:38:11 p.m. [DATE]" at bounding box center [521, 308] width 1043 height 55
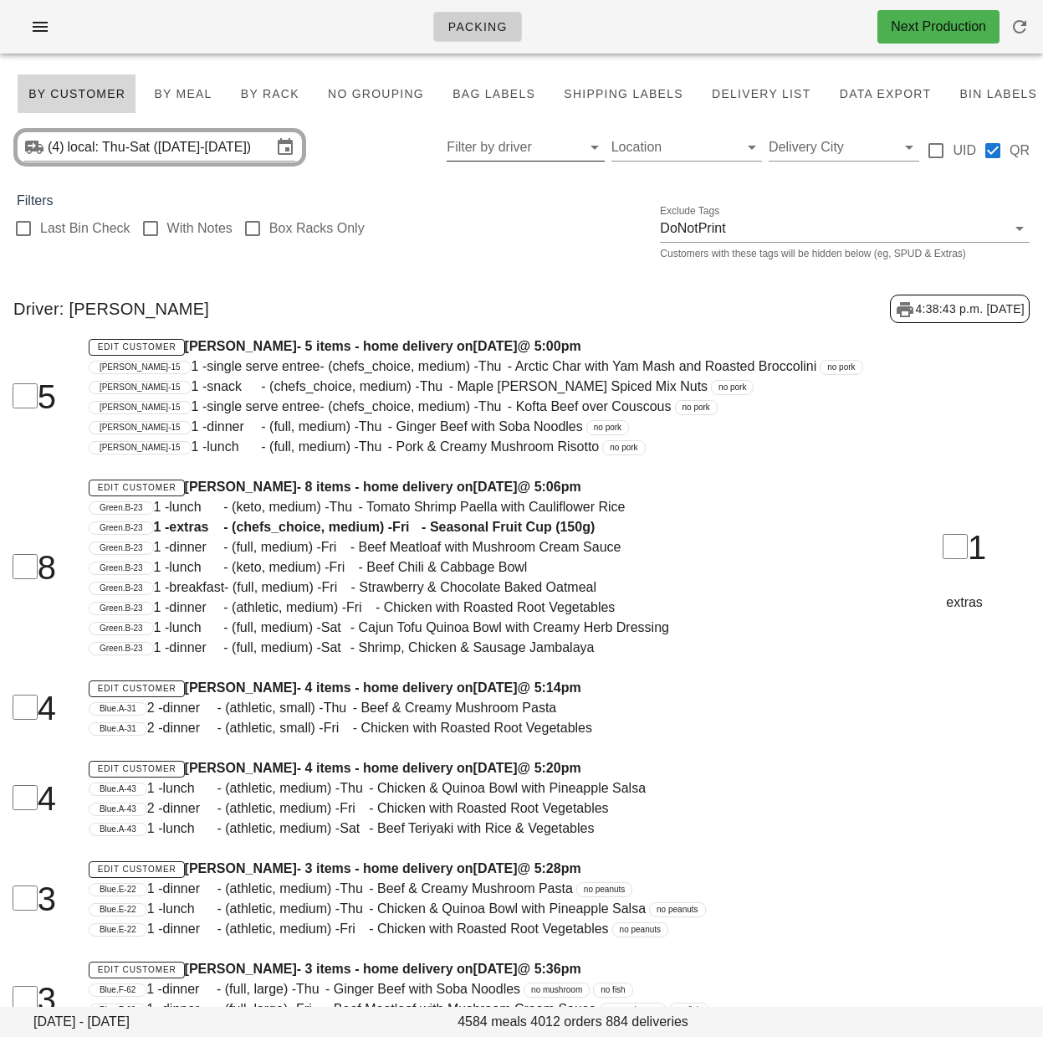
click at [512, 330] on div "Edit Customer Nathan Katz - 5 items - home delivery on Wednesday Sep 24 @ 5:00p…" at bounding box center [477, 396] width 797 height 141
click at [513, 150] on input "text" at bounding box center [512, 147] width 131 height 27
click at [439, 310] on div "Driver: Aaron Shen 4:38:43 p.m. 2025-09-22" at bounding box center [521, 308] width 1043 height 55
click at [24, 235] on div at bounding box center [23, 228] width 28 height 28
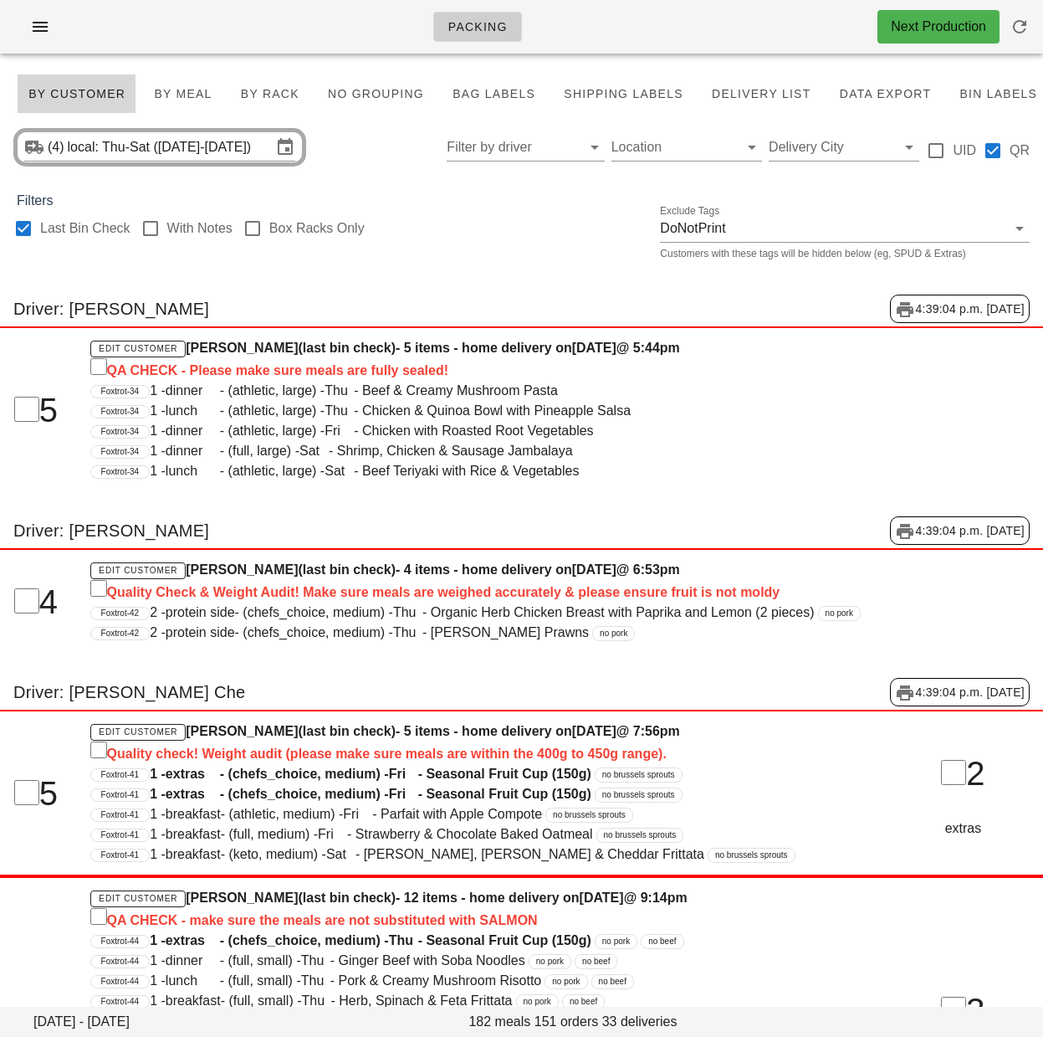
checkbox input "true"
click at [287, 94] on span "By Rack" at bounding box center [269, 93] width 59 height 13
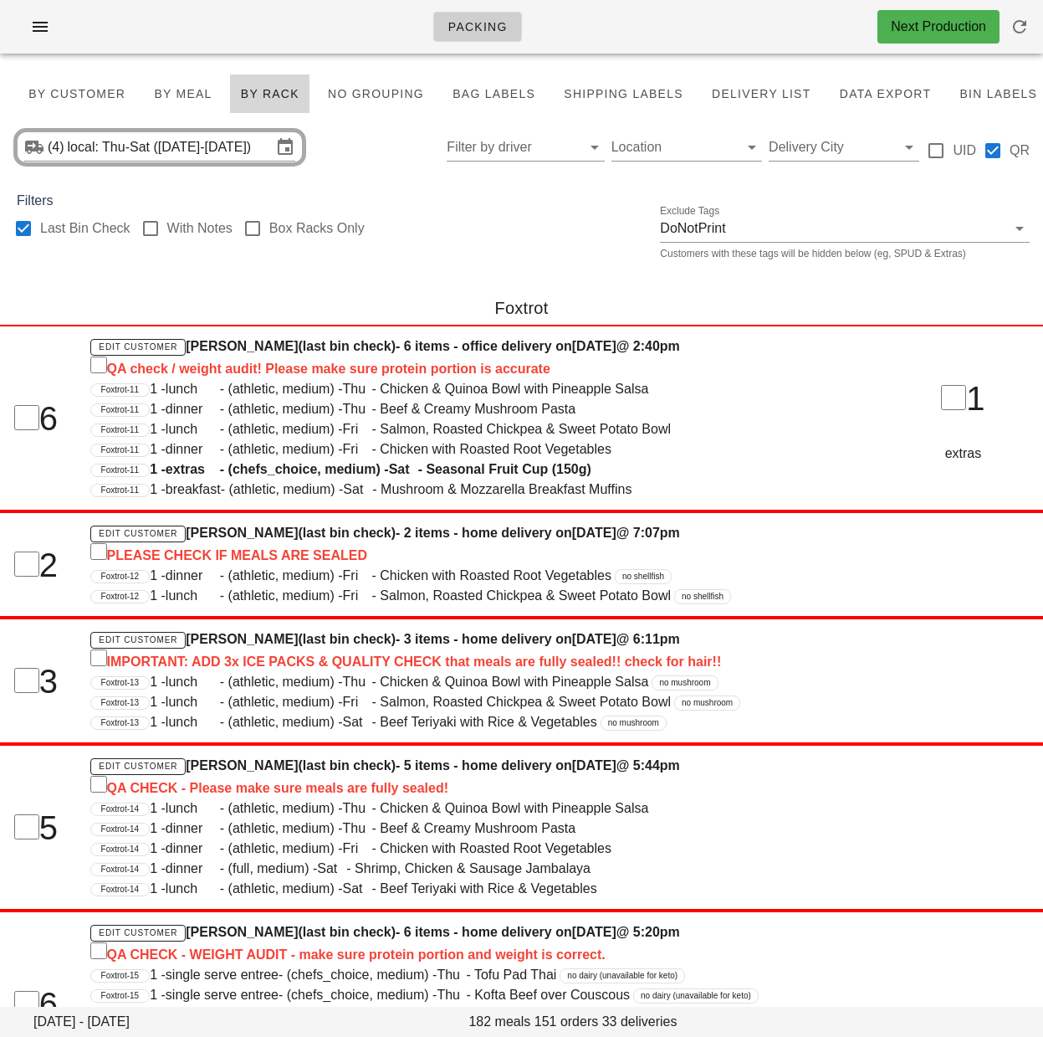
drag, startPoint x: 419, startPoint y: 335, endPoint x: 149, endPoint y: 155, distance: 324.6
click at [419, 335] on div "Edit Customer Andre Dufour (last bin check) - 6 items - office delivery on Wedn…" at bounding box center [477, 417] width 795 height 183
